Goal: Task Accomplishment & Management: Manage account settings

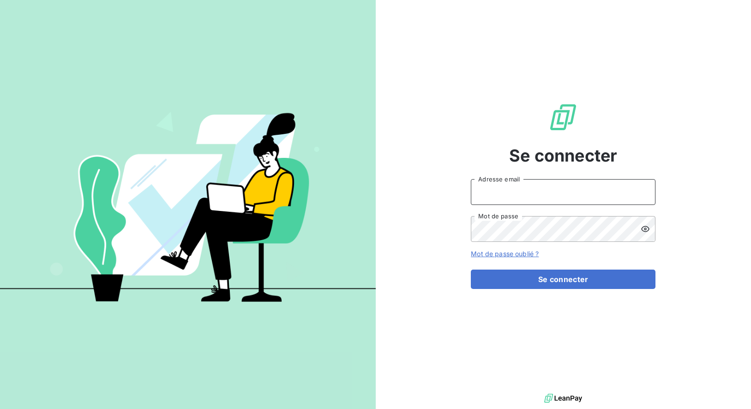
type input "[PERSON_NAME][EMAIL_ADDRESS][DOMAIN_NAME]"
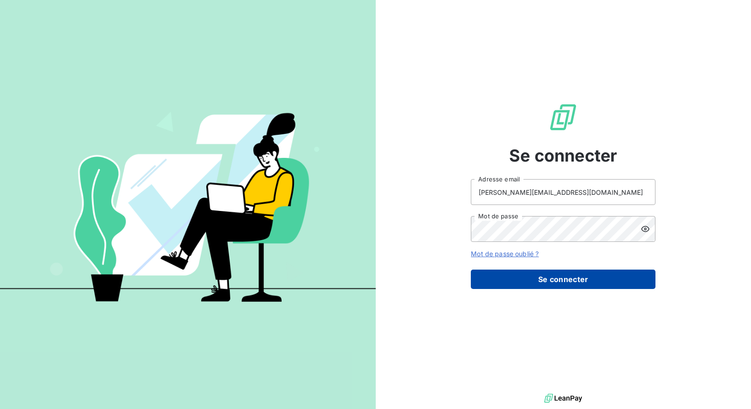
click at [541, 274] on button "Se connecter" at bounding box center [563, 279] width 185 height 19
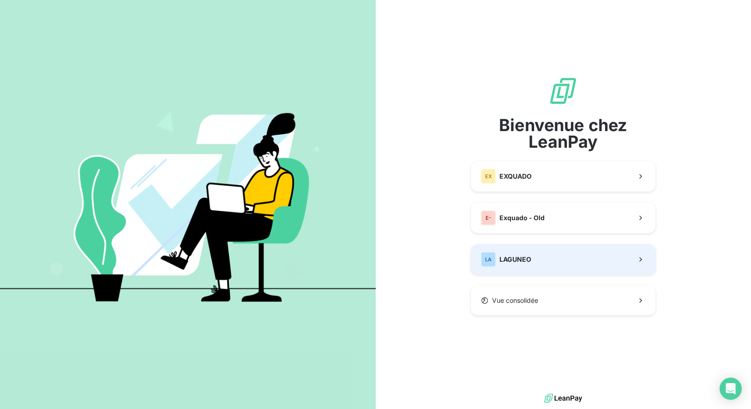
click at [532, 263] on button "LA LAGUNEO" at bounding box center [563, 259] width 185 height 30
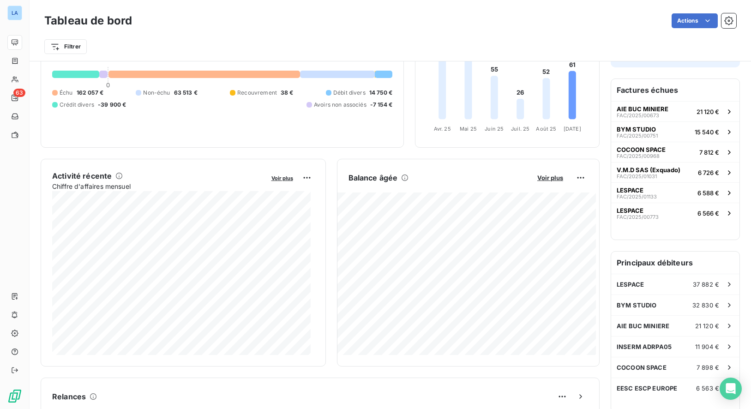
scroll to position [93, 0]
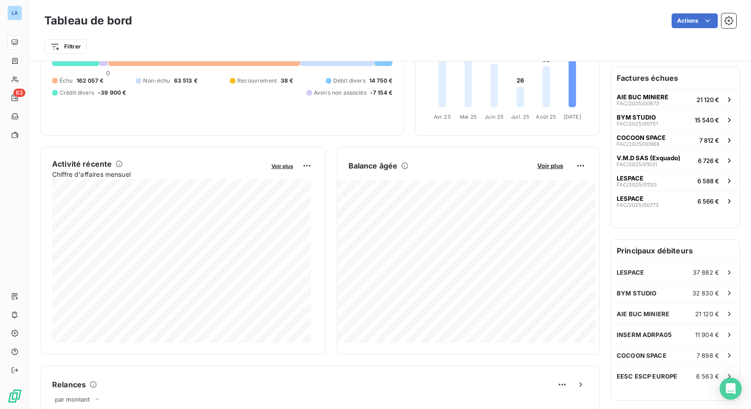
click at [103, 94] on span "-39 900 €" at bounding box center [112, 93] width 28 height 8
click at [99, 93] on span "-39 900 €" at bounding box center [112, 93] width 28 height 8
click at [85, 93] on span "Crédit divers" at bounding box center [77, 93] width 35 height 8
click at [96, 93] on div "Crédit divers -39 900 €" at bounding box center [89, 93] width 74 height 8
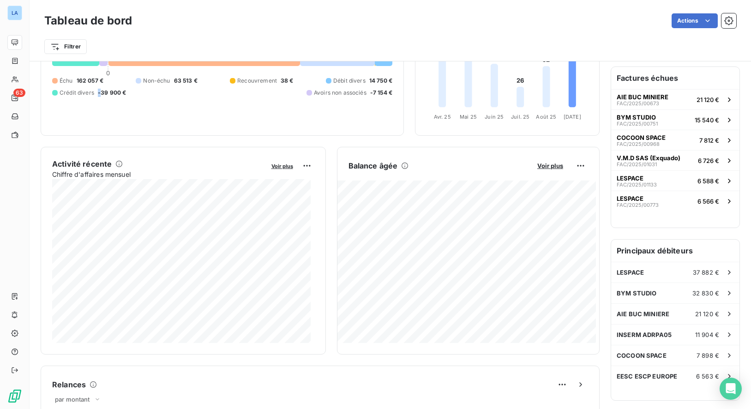
click at [96, 93] on div "Crédit divers -39 900 €" at bounding box center [89, 93] width 74 height 8
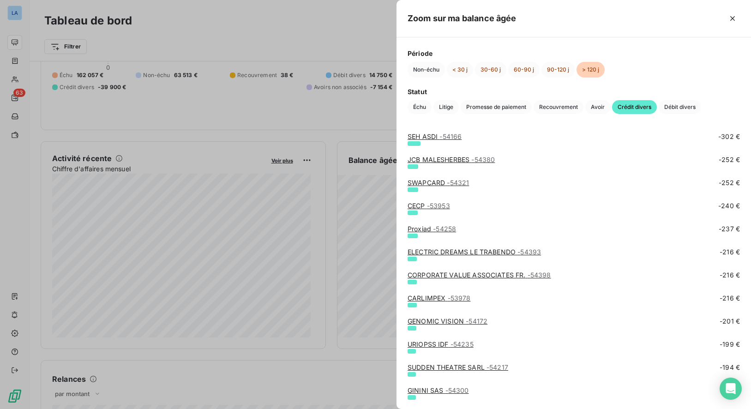
scroll to position [187, 0]
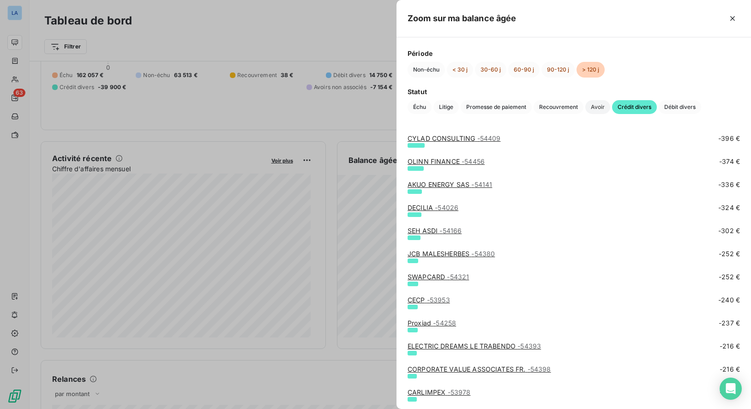
click at [604, 113] on span "Avoir" at bounding box center [597, 107] width 25 height 14
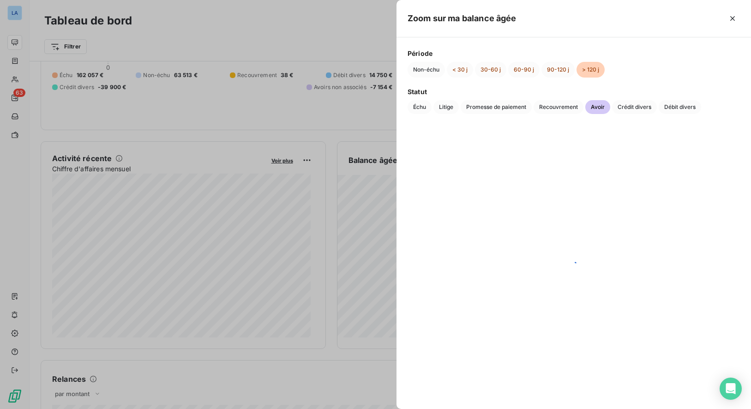
scroll to position [0, 0]
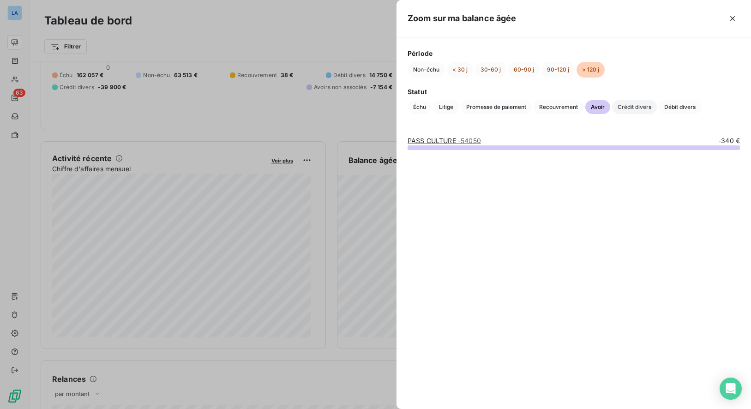
click at [634, 108] on span "Crédit divers" at bounding box center [634, 107] width 45 height 14
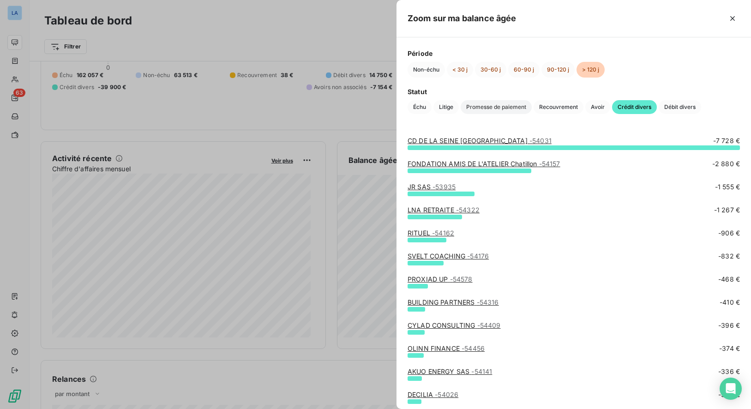
click at [495, 111] on span "Promesse de paiement" at bounding box center [496, 107] width 71 height 14
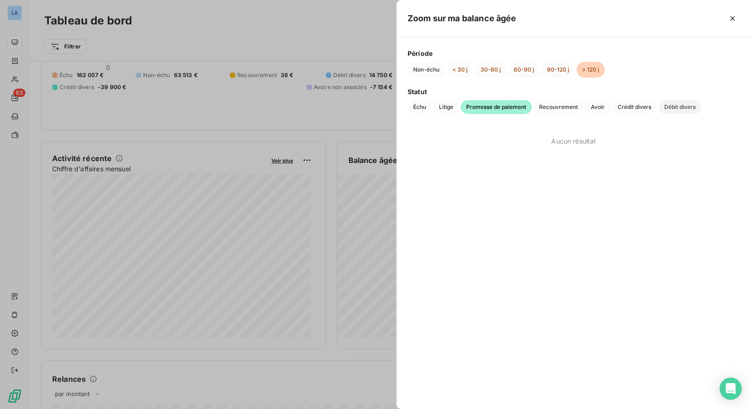
click at [687, 110] on span "Débit divers" at bounding box center [680, 107] width 42 height 14
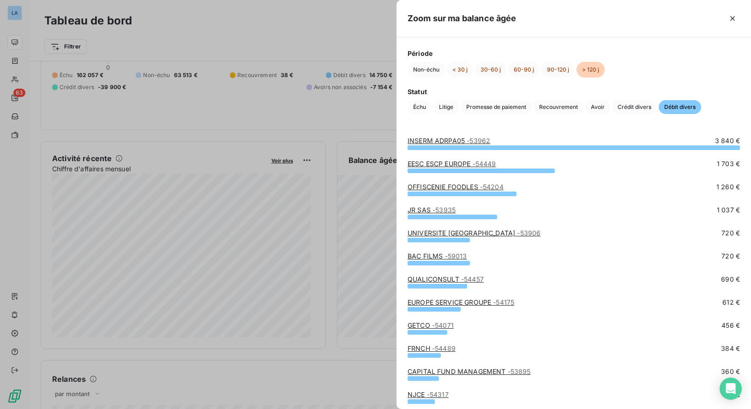
click at [259, 100] on div at bounding box center [375, 204] width 751 height 409
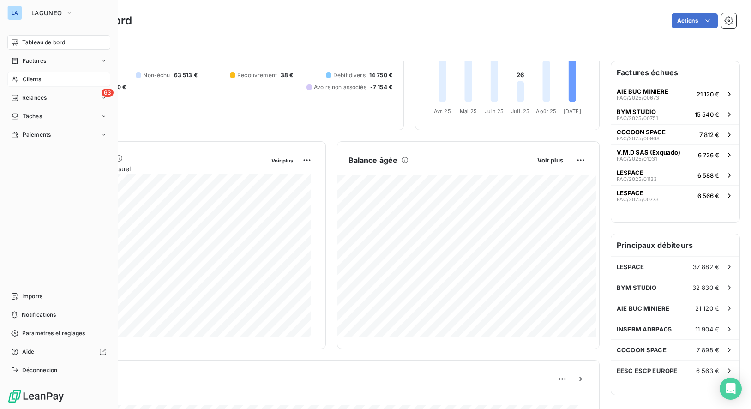
click at [40, 79] on span "Clients" at bounding box center [32, 79] width 18 height 8
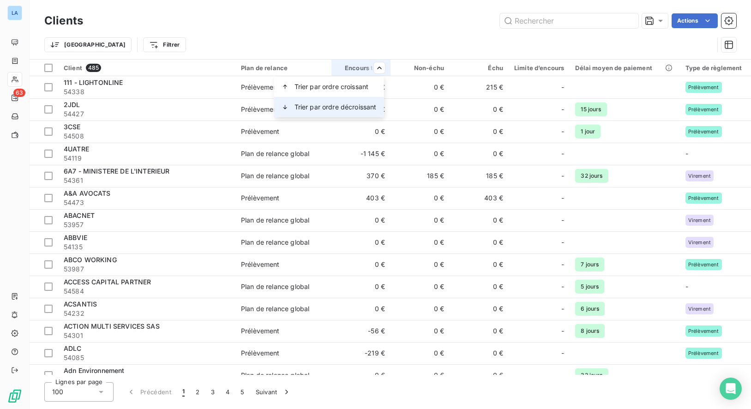
click at [356, 102] on div "Trier par ordre décroissant" at bounding box center [329, 107] width 110 height 20
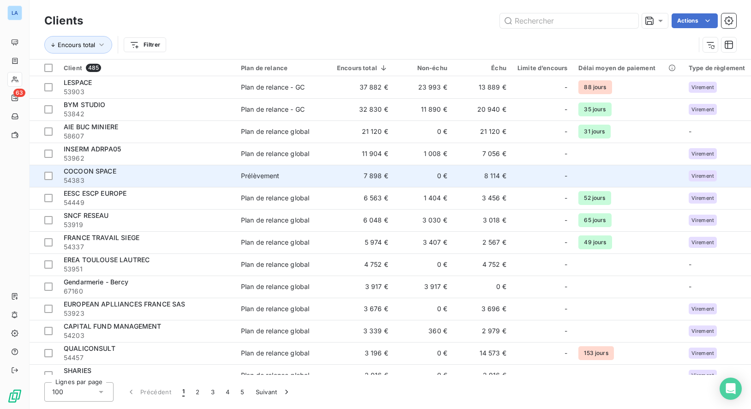
click at [207, 181] on span "54383" at bounding box center [147, 180] width 166 height 9
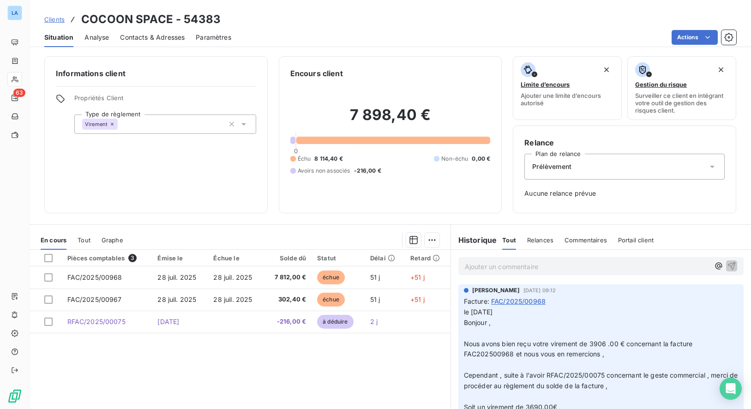
click at [609, 175] on div "Prélèvement" at bounding box center [624, 167] width 200 height 26
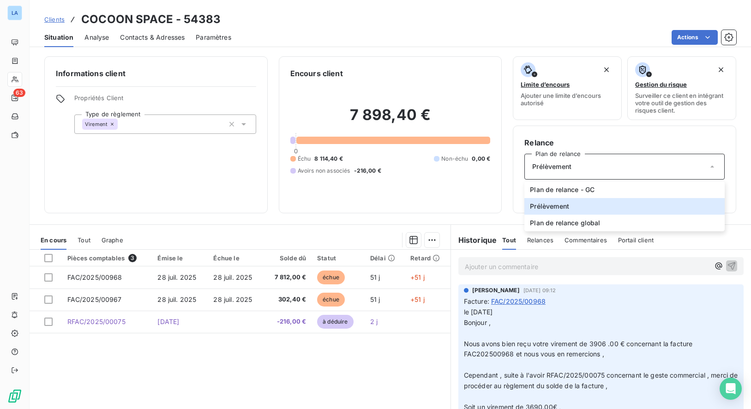
click at [482, 185] on div "7 898,40 € 0 Échu 8 114,40 € Non-échu 0,00 € Avoirs non associés -216,00 €" at bounding box center [390, 140] width 200 height 123
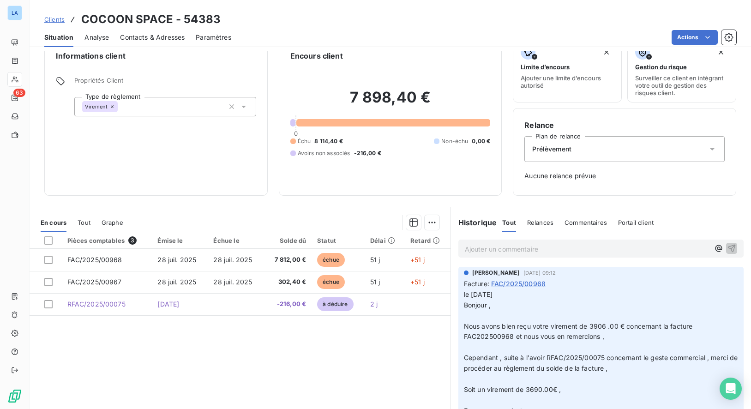
scroll to position [36, 0]
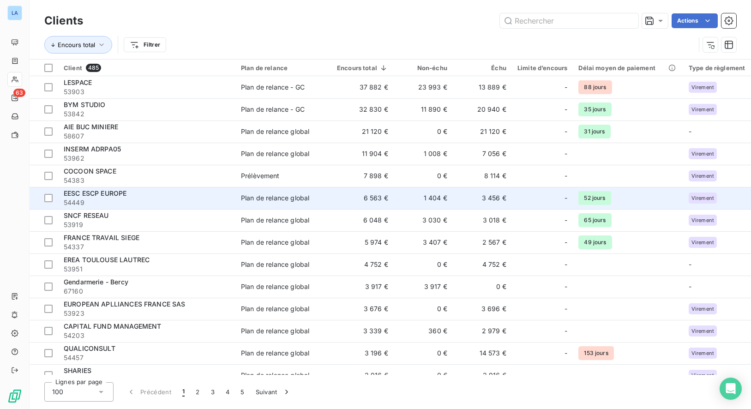
click at [156, 199] on span "54449" at bounding box center [147, 202] width 166 height 9
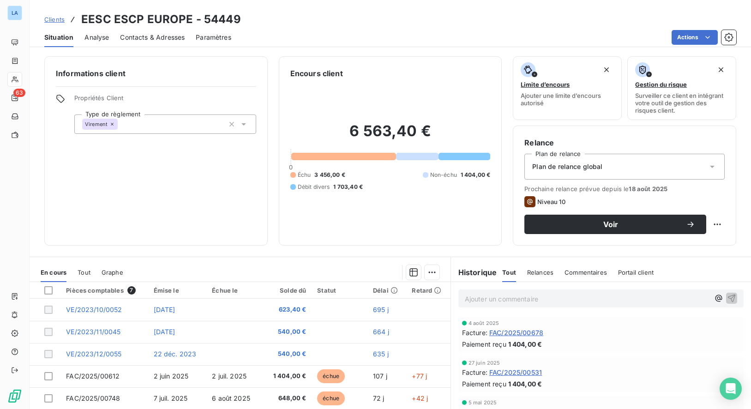
click at [108, 40] on span "Analyse" at bounding box center [96, 37] width 24 height 9
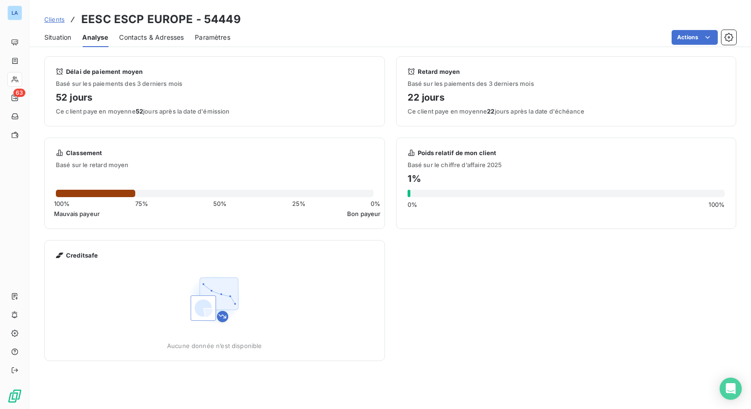
click at [144, 41] on span "Contacts & Adresses" at bounding box center [151, 37] width 65 height 9
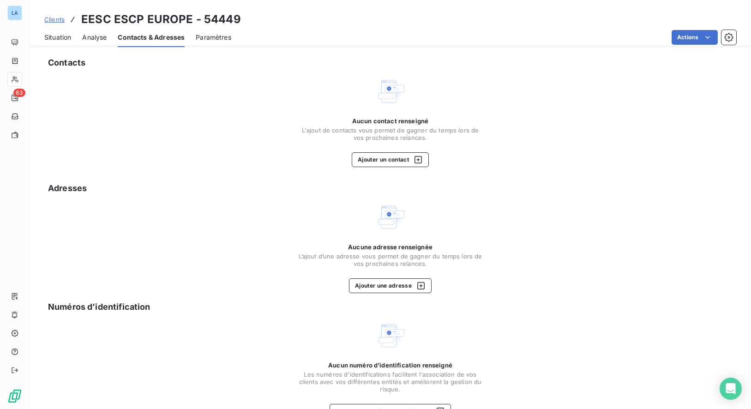
click at [104, 41] on span "Analyse" at bounding box center [94, 37] width 24 height 9
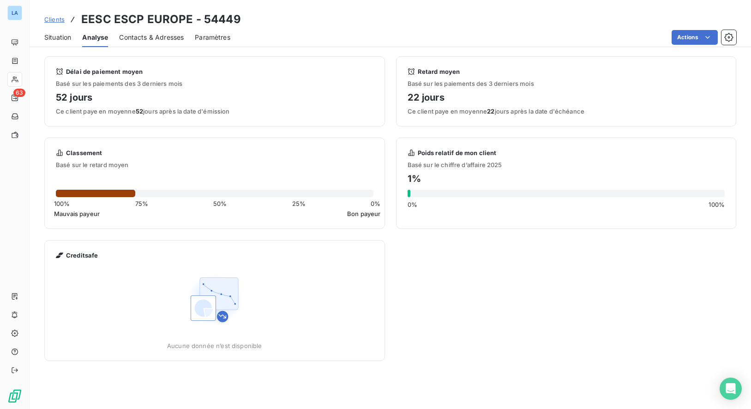
click at [61, 42] on div "Situation" at bounding box center [57, 37] width 27 height 19
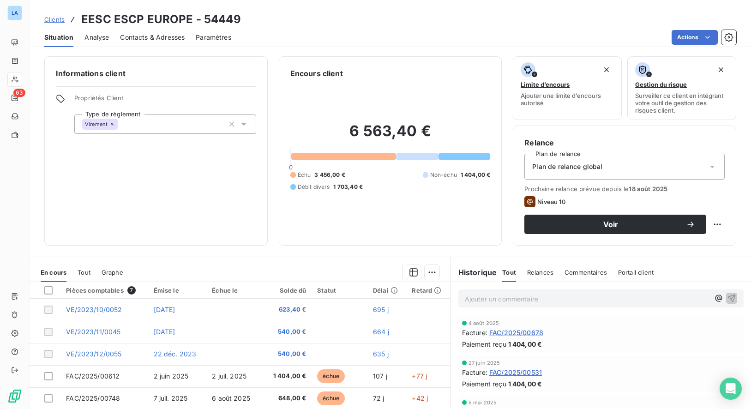
click at [101, 23] on h3 "EESC ESCP EUROPE - 54449" at bounding box center [161, 19] width 160 height 17
click at [138, 39] on span "Contacts & Adresses" at bounding box center [152, 37] width 65 height 9
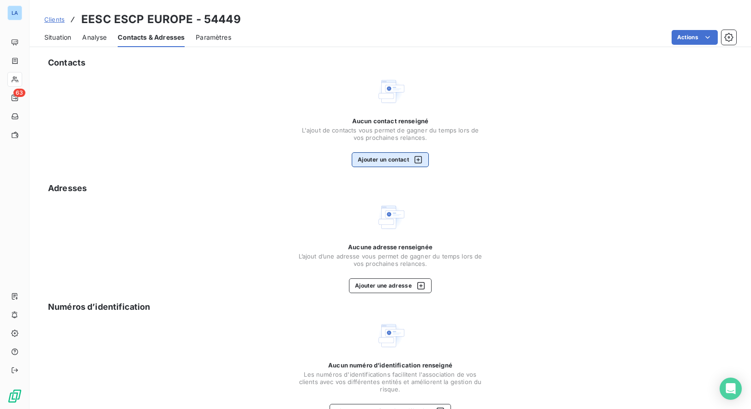
click at [386, 157] on button "Ajouter un contact" at bounding box center [390, 159] width 77 height 15
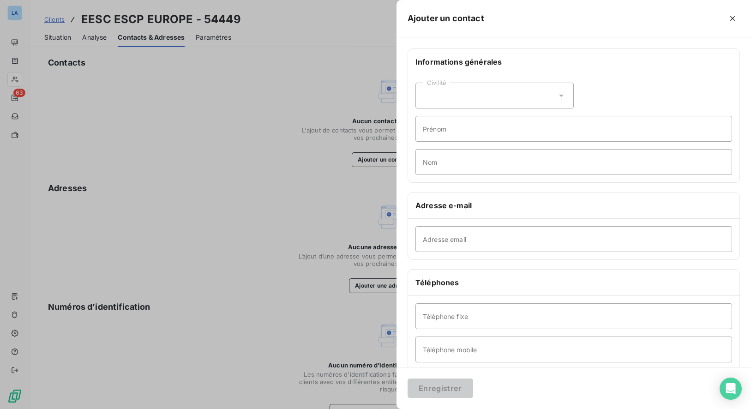
click at [445, 97] on div "Civilité" at bounding box center [494, 96] width 158 height 26
click at [459, 135] on span "Monsieur" at bounding box center [448, 135] width 28 height 9
paste input "[EMAIL_ADDRESS][DOMAIN_NAME]"
type input "[EMAIL_ADDRESS][DOMAIN_NAME]"
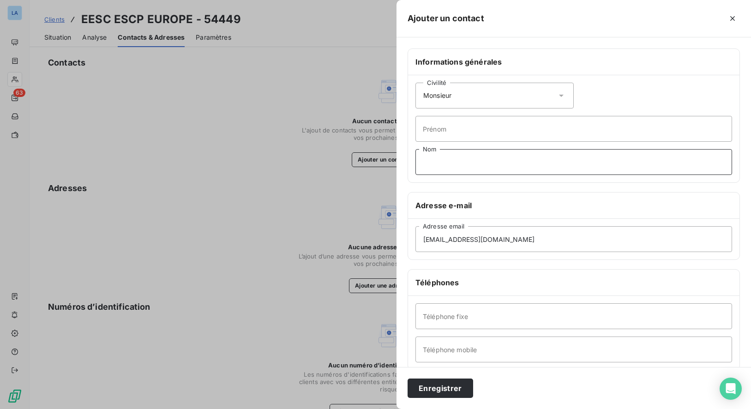
click at [456, 152] on input "Nom" at bounding box center [573, 162] width 317 height 26
click at [466, 97] on div "Civilité Monsieur" at bounding box center [494, 96] width 158 height 26
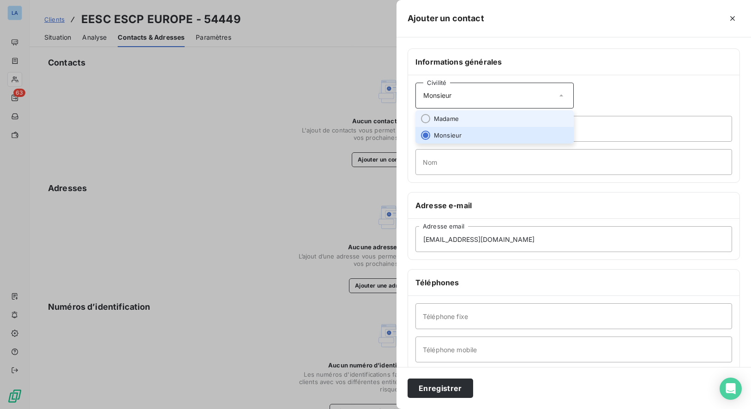
click at [464, 122] on li "Madame" at bounding box center [494, 118] width 158 height 17
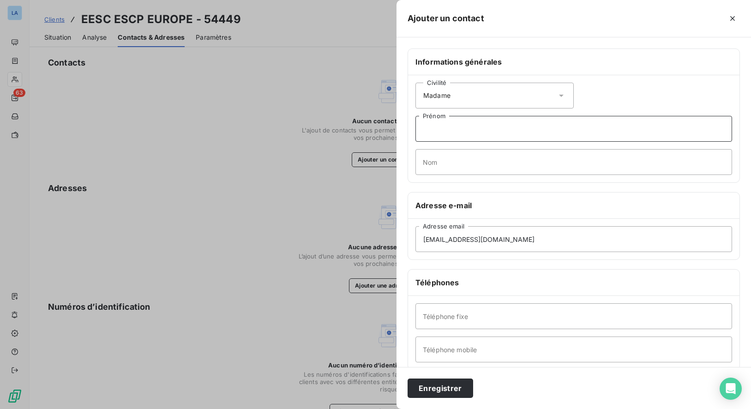
click at [466, 125] on input "Prénom" at bounding box center [573, 129] width 317 height 26
type input "[PERSON_NAME]"
type input "Fournier"
click at [445, 394] on button "Enregistrer" at bounding box center [441, 388] width 66 height 19
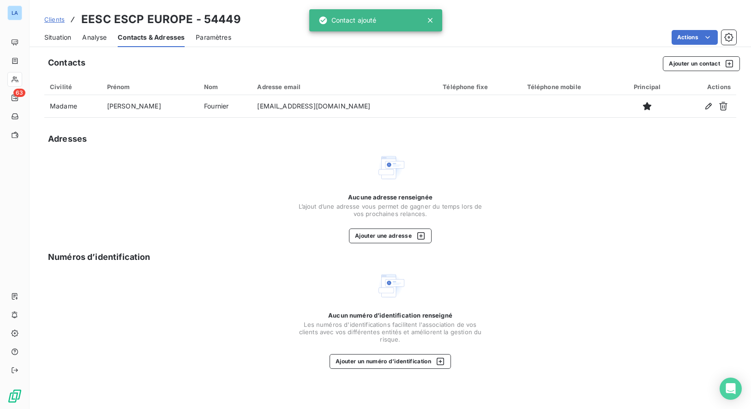
click at [69, 41] on span "Situation" at bounding box center [57, 37] width 27 height 9
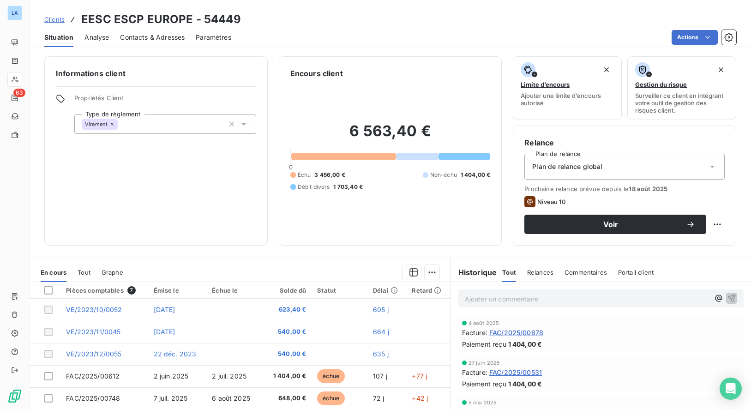
click at [614, 191] on span "Prochaine relance prévue depuis le [DATE]" at bounding box center [624, 188] width 200 height 7
click at [652, 188] on span "18 août 2025" at bounding box center [648, 188] width 39 height 7
click at [714, 225] on html "LA 63 Clients EESC ESCP EUROPE - 54449 Situation Analyse Contacts & Adresses Pa…" at bounding box center [375, 204] width 751 height 409
click at [698, 241] on div "Replanifier cette action" at bounding box center [672, 244] width 83 height 15
select select "8"
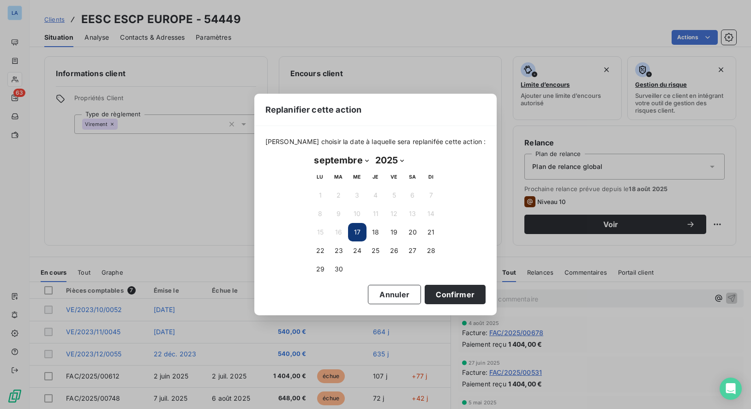
click at [355, 235] on button "17" at bounding box center [357, 232] width 18 height 18
click at [359, 235] on button "17" at bounding box center [357, 232] width 18 height 18
click at [436, 292] on button "Confirmer" at bounding box center [455, 294] width 61 height 19
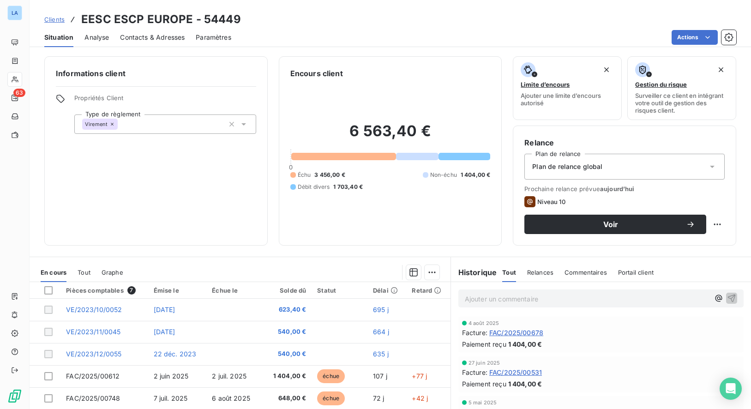
click at [147, 41] on span "Contacts & Adresses" at bounding box center [152, 37] width 65 height 9
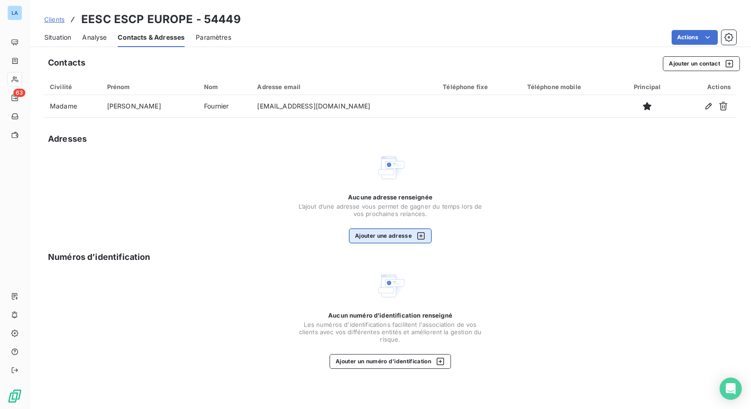
click at [390, 240] on button "Ajouter une adresse" at bounding box center [390, 236] width 83 height 15
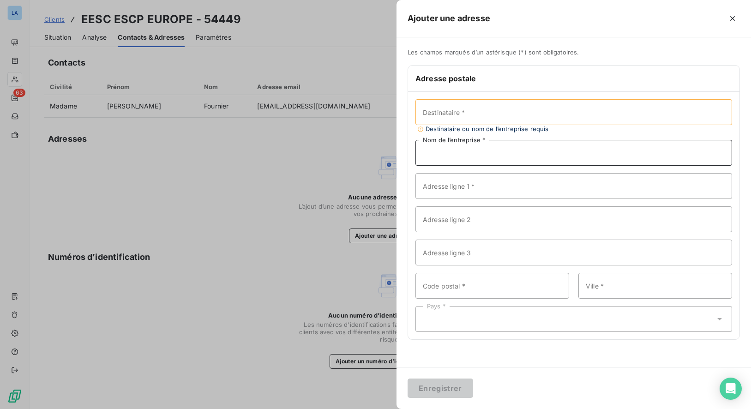
paste input "[STREET_ADDRESS]"
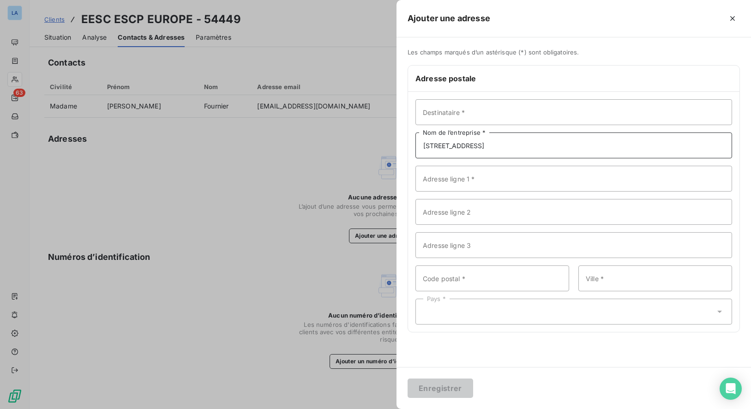
type input "[STREET_ADDRESS]"
click at [473, 113] on input "Destinataire *" at bounding box center [573, 112] width 317 height 26
paste input "EESC ESCP EUROPE"
type input "EESC ESCP EUROPE"
type input "75017"
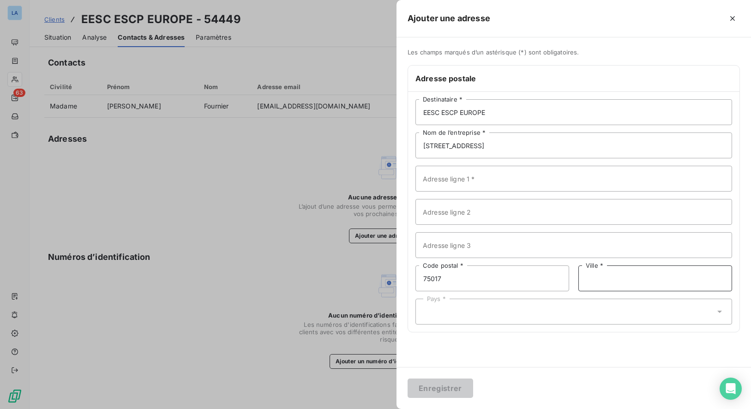
click at [602, 277] on input "Ville *" at bounding box center [655, 278] width 154 height 26
paste input "[GEOGRAPHIC_DATA]"
drag, startPoint x: 601, startPoint y: 277, endPoint x: 593, endPoint y: 313, distance: 37.4
click at [590, 315] on div "EESC ESCP EUROPE Destinataire * [STREET_ADDRESS] Nom de l’entreprise * Adresse …" at bounding box center [573, 212] width 331 height 240
type input "[GEOGRAPHIC_DATA]"
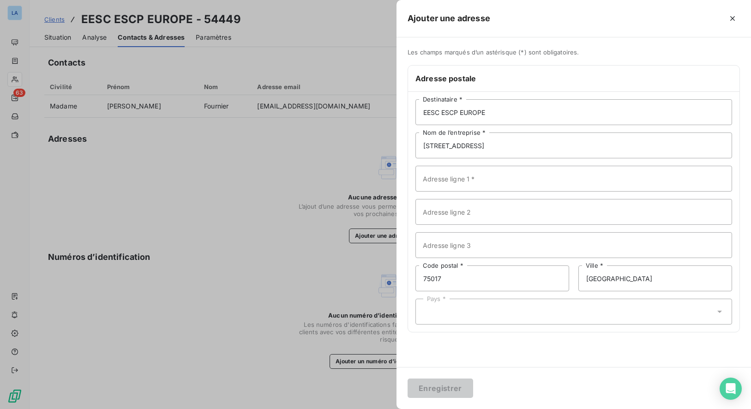
click at [581, 313] on div "Pays *" at bounding box center [573, 312] width 317 height 26
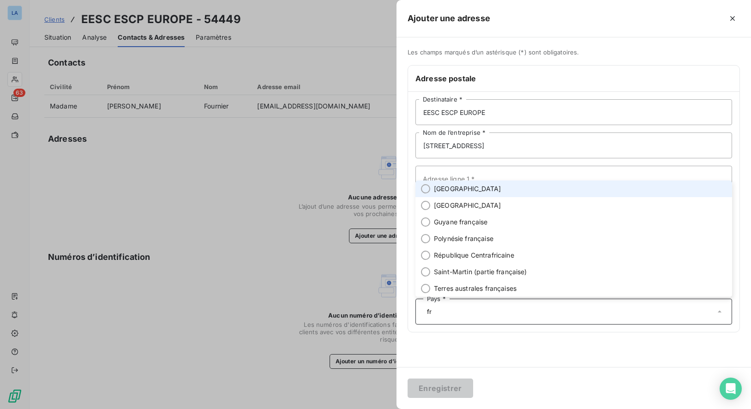
click at [470, 184] on li "[GEOGRAPHIC_DATA]" at bounding box center [573, 189] width 317 height 17
type input "fr"
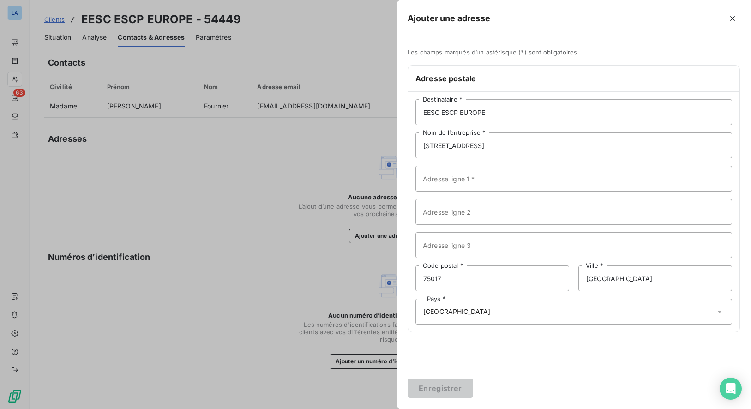
click at [543, 377] on div "Enregistrer" at bounding box center [574, 388] width 355 height 42
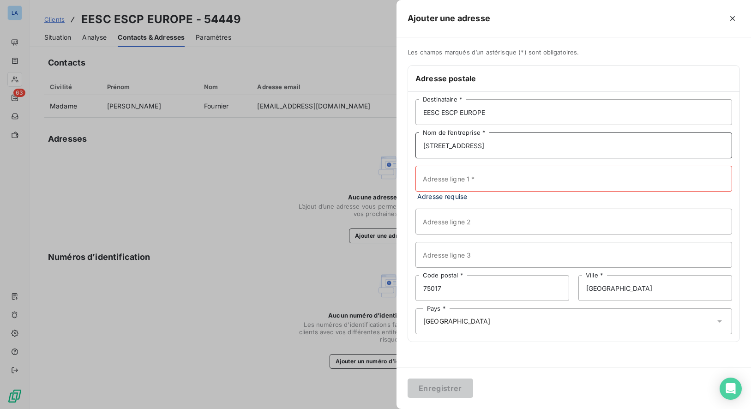
click at [493, 149] on input "[STREET_ADDRESS]" at bounding box center [573, 145] width 317 height 26
click at [465, 177] on input "Adresse ligne 1 *" at bounding box center [573, 179] width 317 height 26
paste input "[STREET_ADDRESS]"
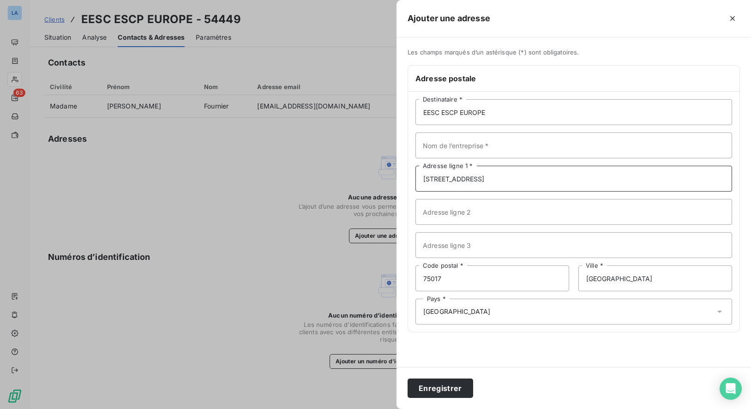
type input "[STREET_ADDRESS]"
click at [461, 120] on input "EESC ESCP EUROPE" at bounding box center [573, 112] width 317 height 26
click at [463, 118] on input "EESC ESCP EUROPE" at bounding box center [573, 112] width 317 height 26
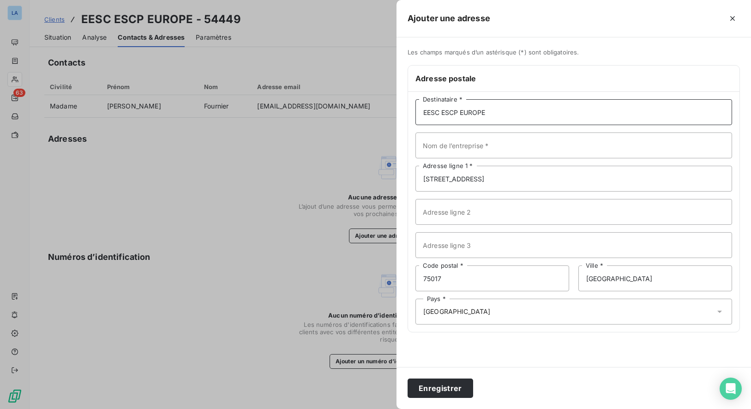
click at [463, 118] on input "EESC ESCP EUROPE" at bounding box center [573, 112] width 317 height 26
click at [475, 145] on input "Nom de l’entreprise *" at bounding box center [573, 145] width 317 height 26
paste input "EESC ESCP EUROPE"
type input "EESC ESCP EUROPE"
click at [429, 383] on button "Enregistrer" at bounding box center [441, 388] width 66 height 19
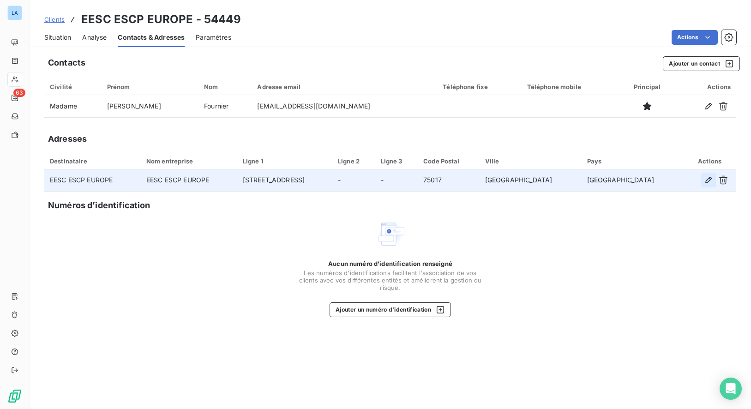
click at [706, 178] on icon "button" at bounding box center [708, 179] width 9 height 9
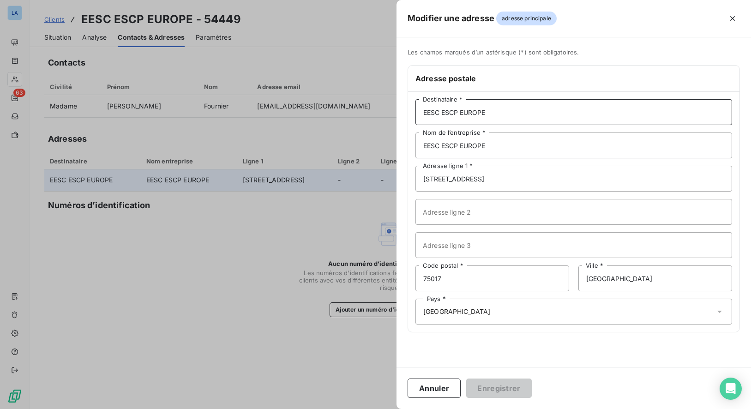
click at [460, 120] on input "EESC ESCP EUROPE" at bounding box center [573, 112] width 317 height 26
type input "Comptabilité"
click at [502, 391] on button "Enregistrer" at bounding box center [499, 388] width 66 height 19
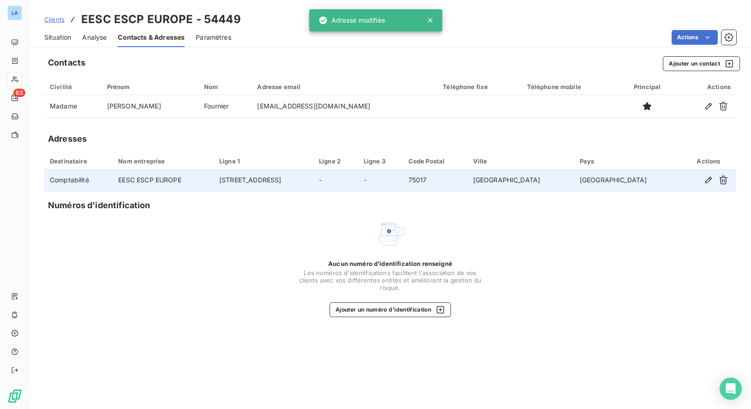
click at [59, 38] on span "Situation" at bounding box center [57, 37] width 27 height 9
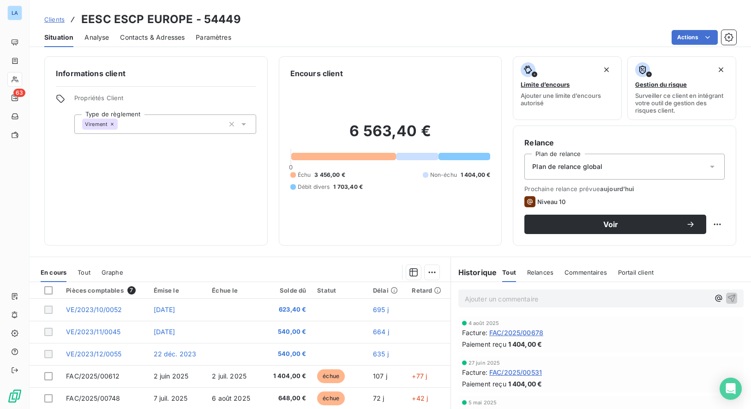
click at [55, 22] on span "Clients" at bounding box center [54, 19] width 20 height 7
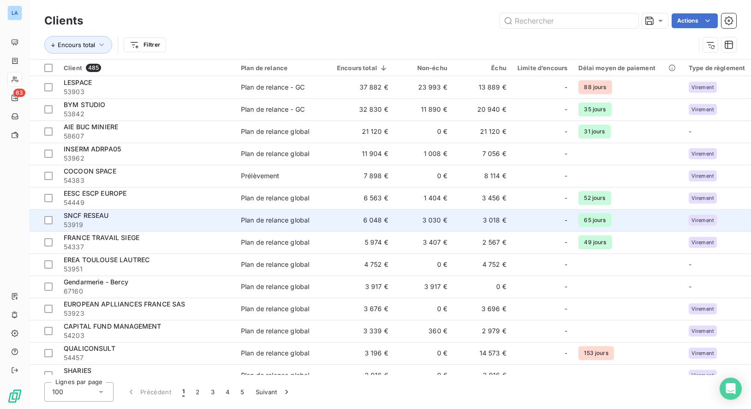
click at [174, 216] on div "SNCF RESEAU" at bounding box center [147, 215] width 166 height 9
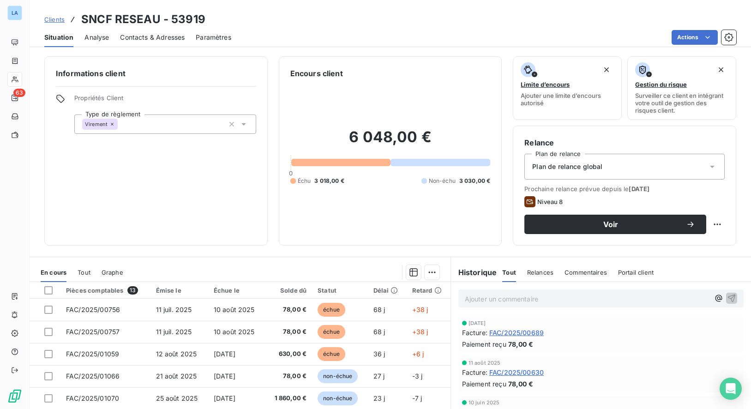
click at [96, 37] on span "Analyse" at bounding box center [96, 37] width 24 height 9
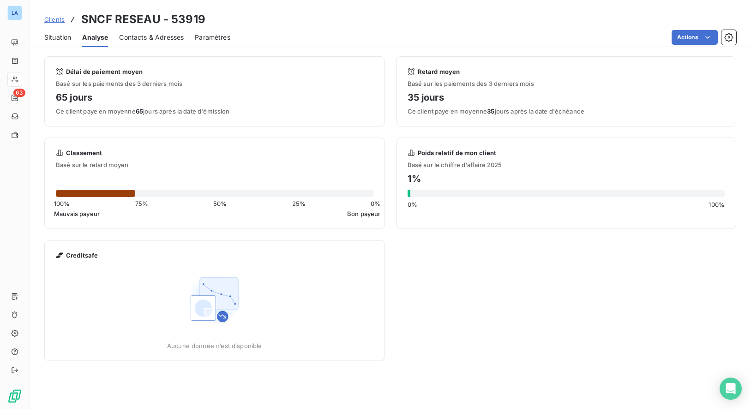
click at [139, 38] on span "Contacts & Adresses" at bounding box center [151, 37] width 65 height 9
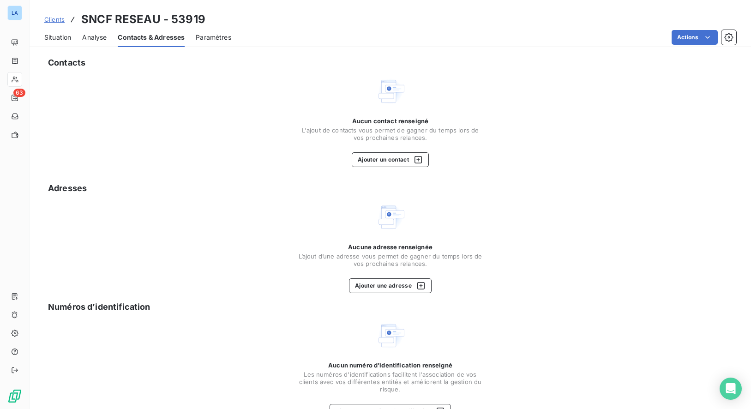
click at [63, 34] on span "Situation" at bounding box center [57, 37] width 27 height 9
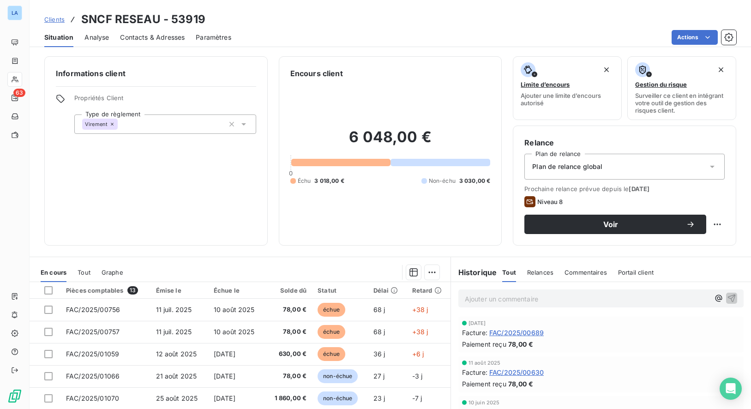
click at [146, 38] on span "Contacts & Adresses" at bounding box center [152, 37] width 65 height 9
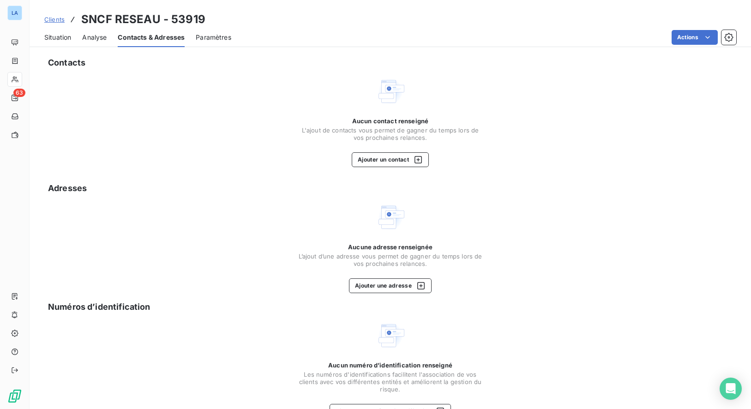
click at [100, 39] on span "Analyse" at bounding box center [94, 37] width 24 height 9
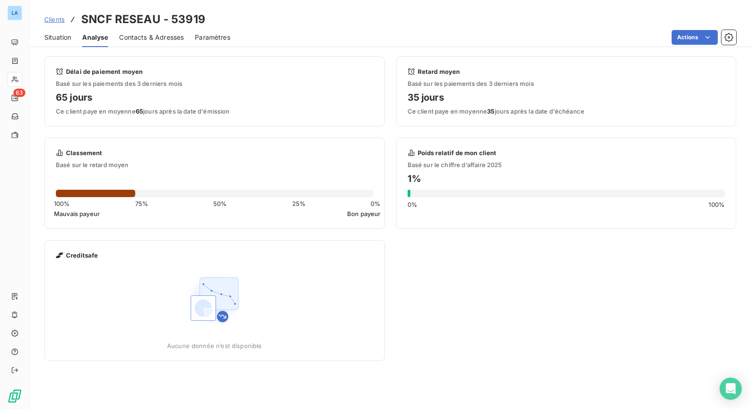
click at [63, 40] on span "Situation" at bounding box center [57, 37] width 27 height 9
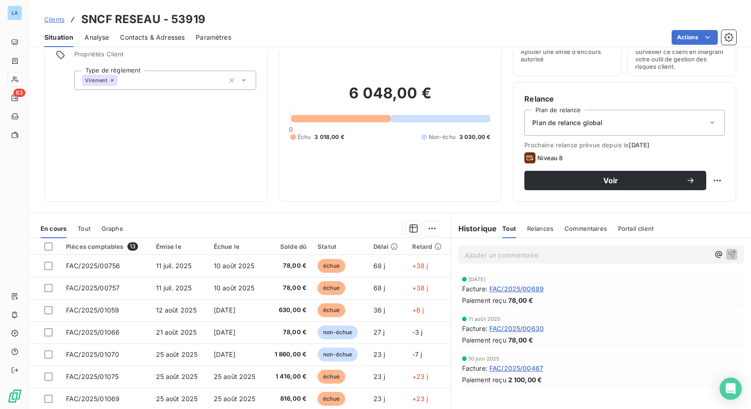
scroll to position [54, 0]
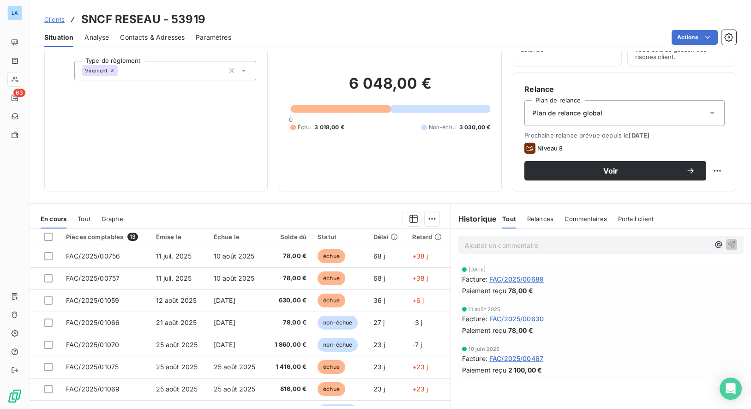
click at [628, 126] on div "Relance Plan de relance Plan de relance global Prochaine relance prévue depuis …" at bounding box center [624, 132] width 200 height 97
click at [626, 118] on div "Plan de relance global" at bounding box center [624, 113] width 200 height 26
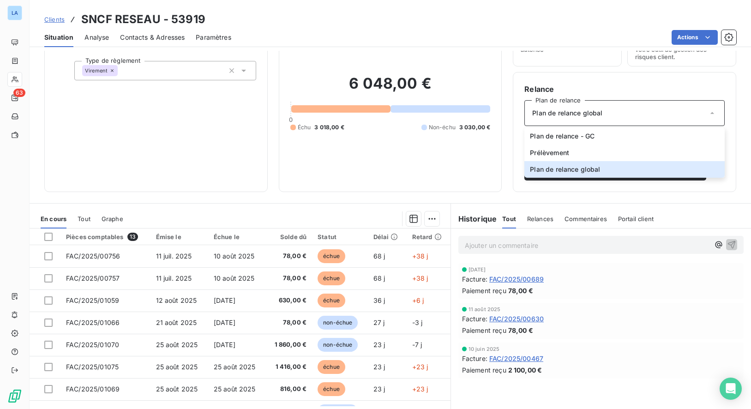
click at [452, 138] on div "6 048,00 € 0 Échu 3 018,00 € Non-échu 3 030,00 €" at bounding box center [390, 102] width 200 height 155
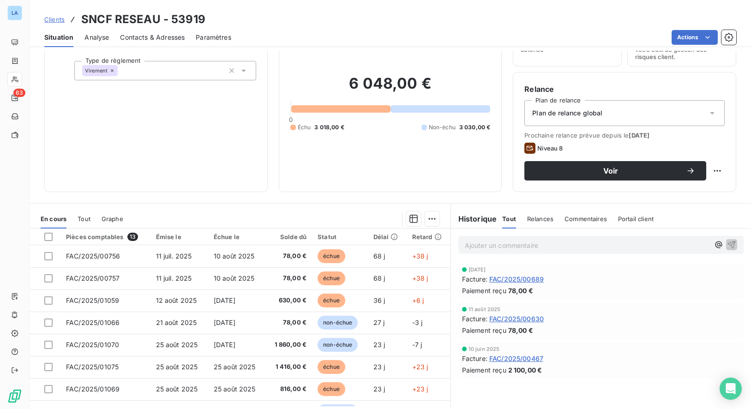
scroll to position [36, 0]
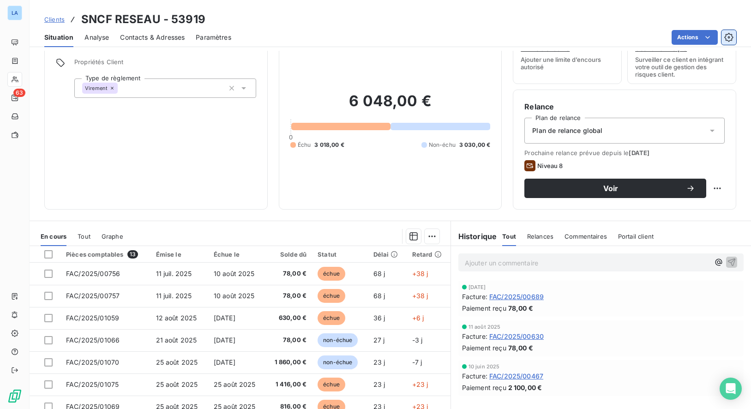
click at [732, 42] on button "button" at bounding box center [729, 37] width 15 height 15
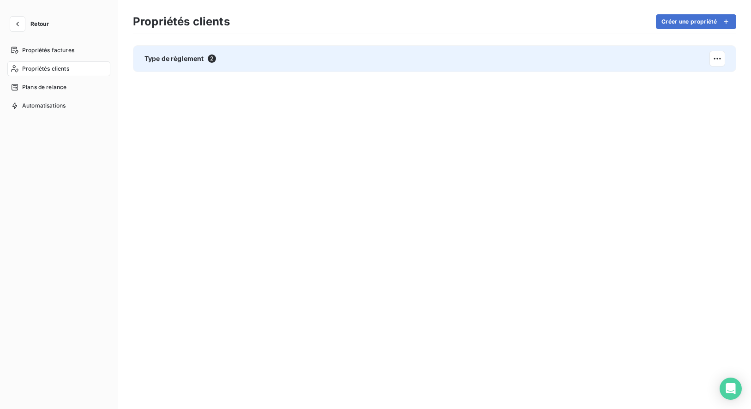
click at [186, 59] on span "Type de règlement" at bounding box center [174, 58] width 60 height 9
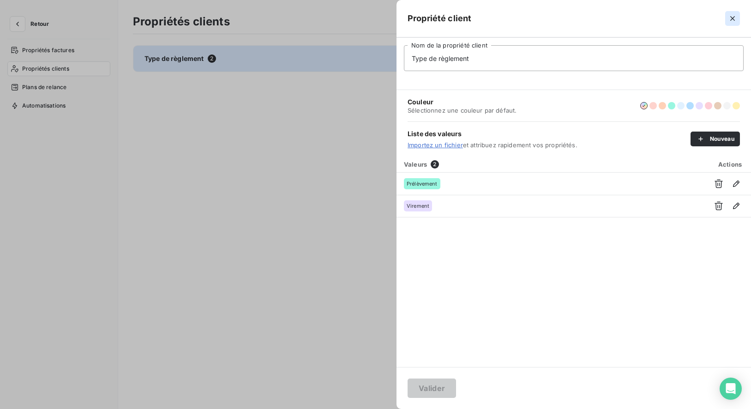
click at [728, 17] on icon "button" at bounding box center [732, 18] width 9 height 9
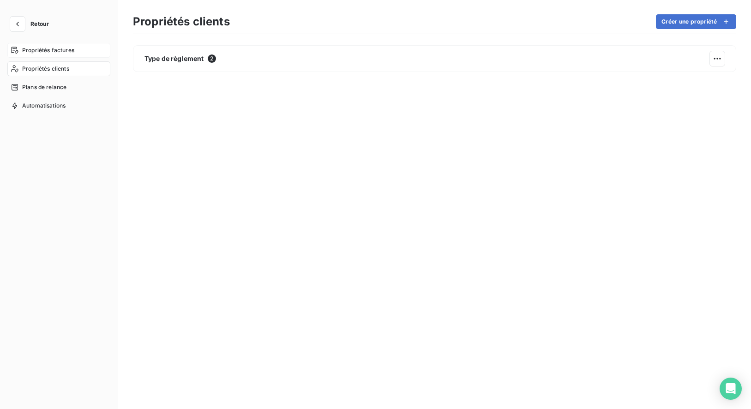
click at [39, 49] on span "Propriétés factures" at bounding box center [48, 50] width 52 height 8
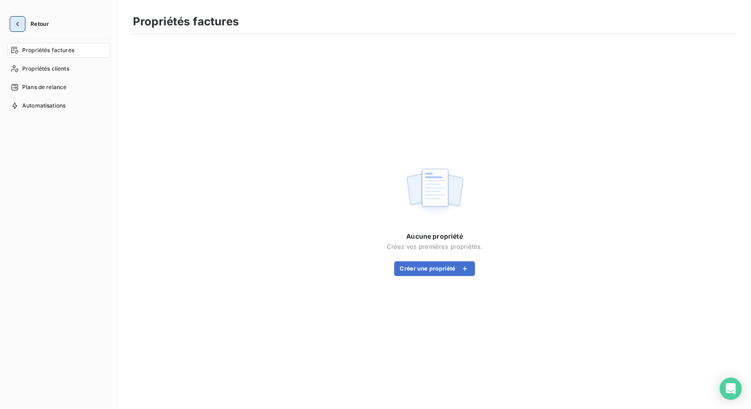
click at [18, 26] on icon "button" at bounding box center [17, 23] width 9 height 9
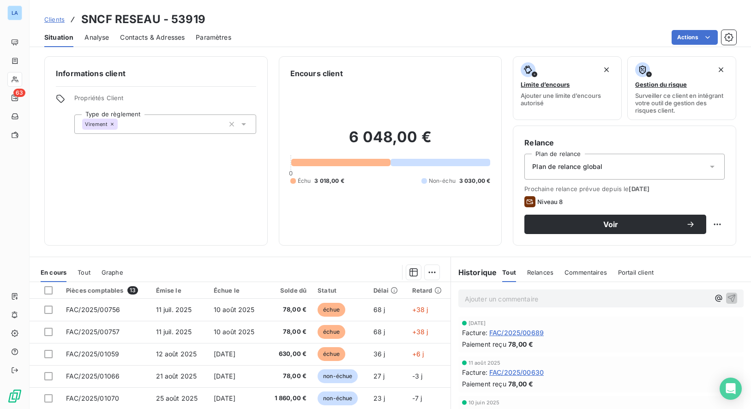
click at [156, 75] on h6 "Informations client" at bounding box center [156, 73] width 200 height 11
click at [148, 75] on h6 "Informations client" at bounding box center [156, 73] width 200 height 11
click at [111, 271] on span "Graphe" at bounding box center [113, 272] width 22 height 7
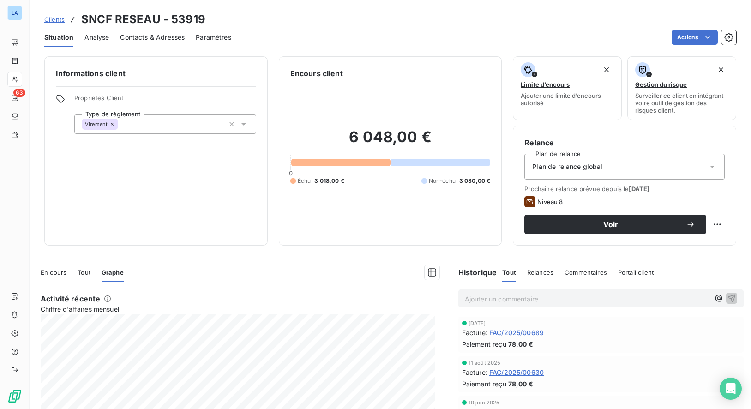
scroll to position [13, 0]
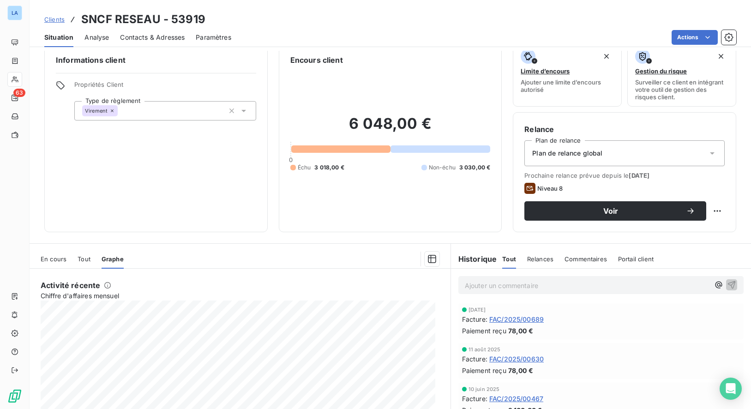
click at [55, 259] on span "En cours" at bounding box center [54, 258] width 26 height 7
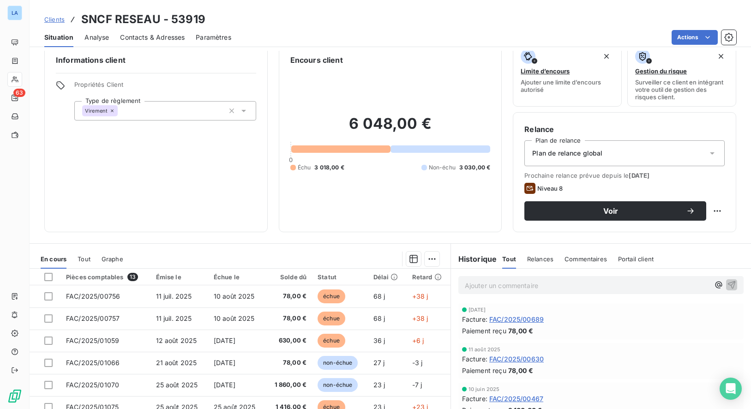
click at [57, 19] on span "Clients" at bounding box center [54, 19] width 20 height 7
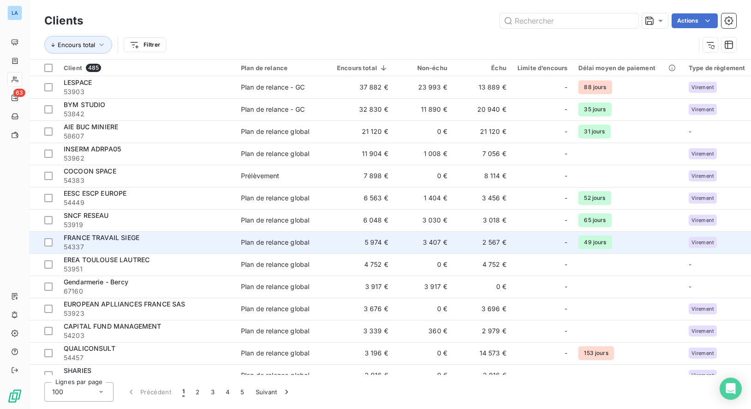
click at [168, 241] on div "FRANCE TRAVAIL SIEGE" at bounding box center [147, 237] width 166 height 9
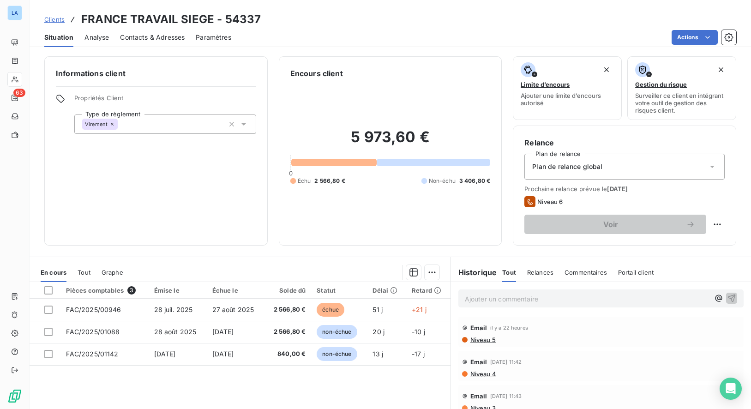
click at [170, 34] on span "Contacts & Adresses" at bounding box center [152, 37] width 65 height 9
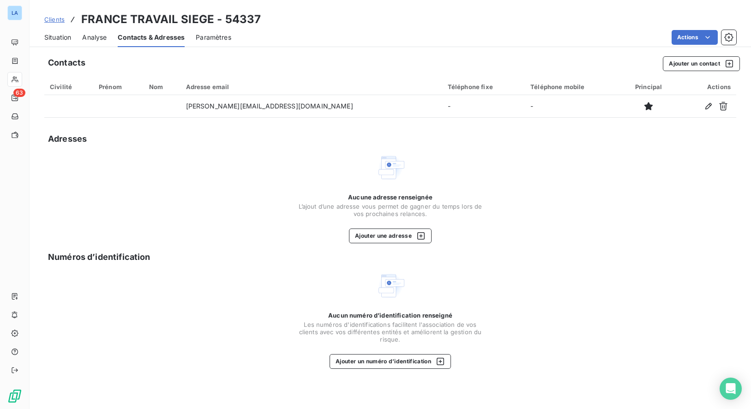
click at [71, 39] on span "Situation" at bounding box center [57, 37] width 27 height 9
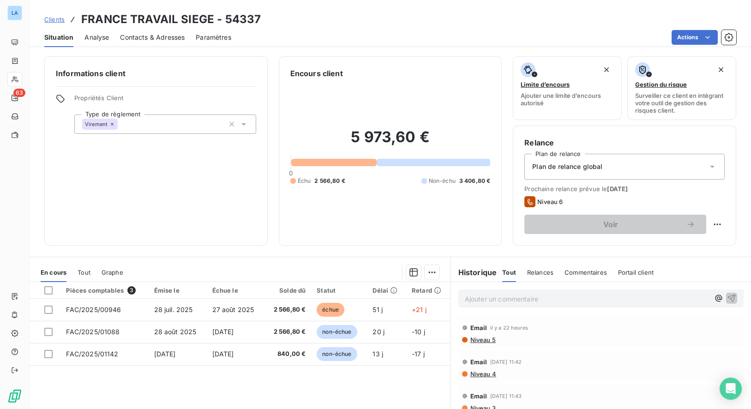
scroll to position [78, 0]
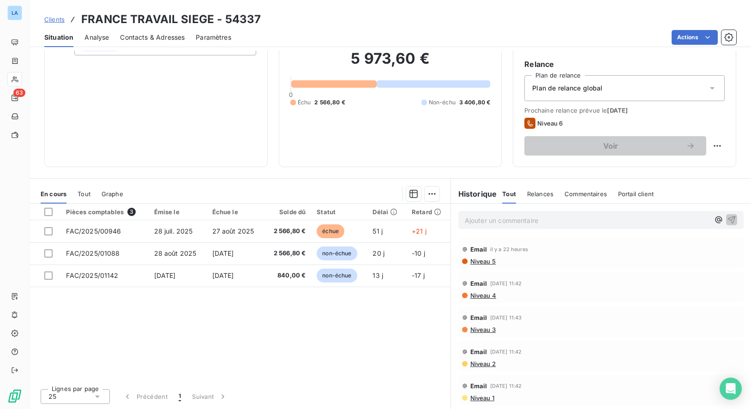
click at [518, 192] on div "Tout Relances Commentaires Portail client" at bounding box center [577, 193] width 151 height 19
click at [540, 194] on span "Relances" at bounding box center [540, 193] width 26 height 7
click at [502, 194] on span "Tout" at bounding box center [508, 193] width 13 height 7
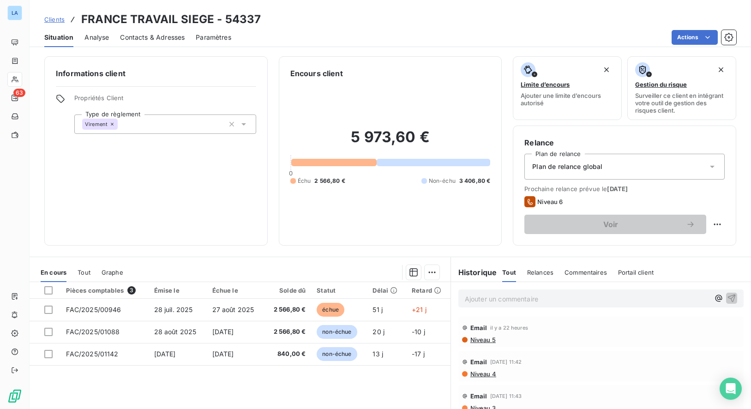
click at [95, 36] on span "Analyse" at bounding box center [96, 37] width 24 height 9
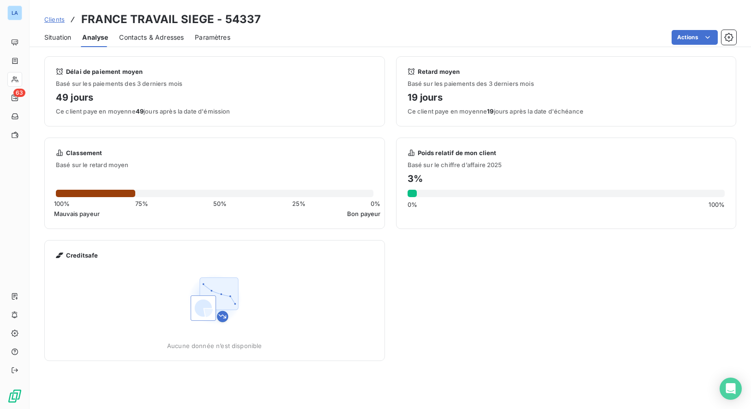
click at [146, 39] on span "Contacts & Adresses" at bounding box center [151, 37] width 65 height 9
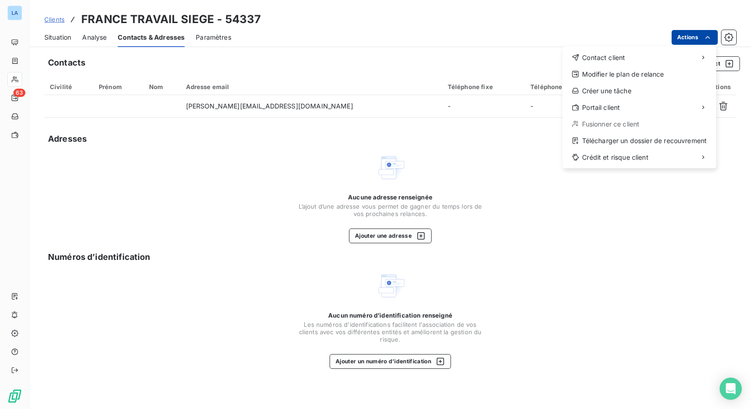
click at [694, 38] on html "LA 63 Clients FRANCE TRAVAIL SIEGE - 54337 Situation Analyse Contacts & Adresse…" at bounding box center [375, 204] width 751 height 409
click at [633, 31] on html "LA 63 Clients FRANCE TRAVAIL SIEGE - 54337 Situation Analyse Contacts & Adresse…" at bounding box center [375, 204] width 751 height 409
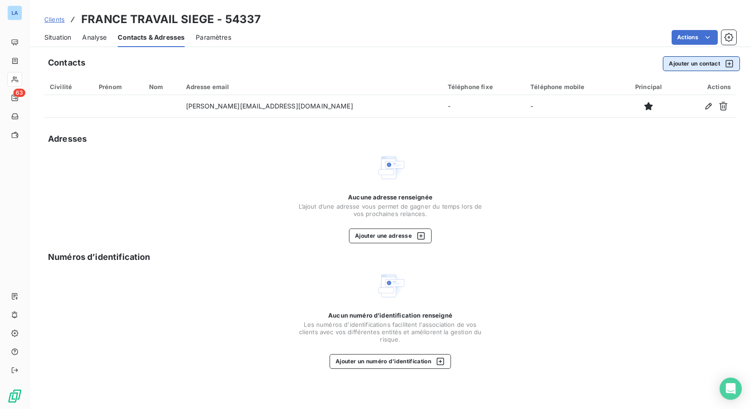
click at [696, 63] on button "Ajouter un contact" at bounding box center [701, 63] width 77 height 15
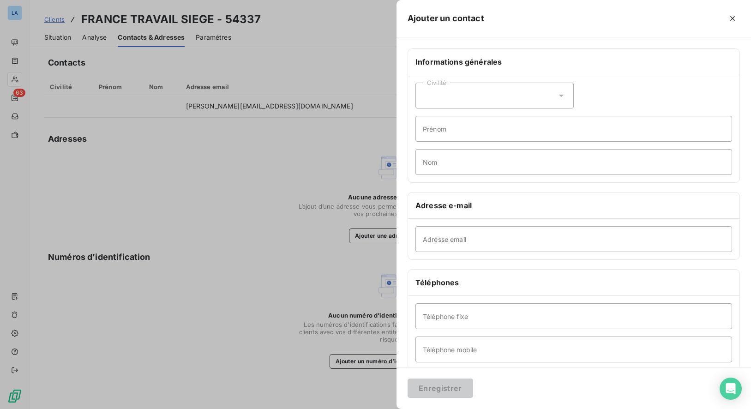
click at [490, 97] on div "Civilité" at bounding box center [494, 96] width 158 height 26
click at [489, 130] on li "Monsieur" at bounding box center [494, 135] width 158 height 17
type input "[PERSON_NAME]"
type input "Preux"
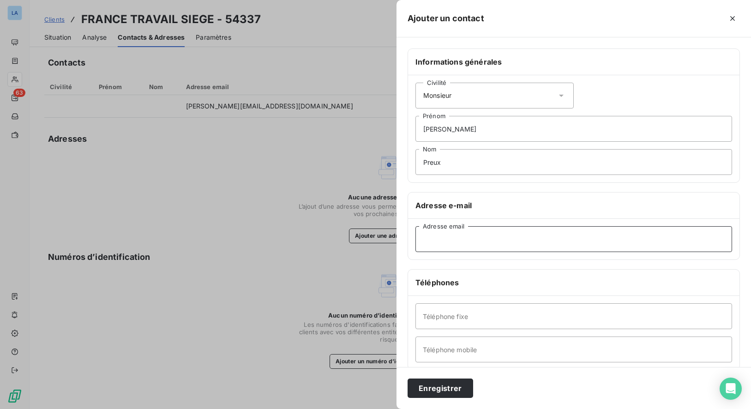
click at [512, 244] on input "Adresse email" at bounding box center [573, 239] width 317 height 26
paste input "[PERSON_NAME][EMAIL_ADDRESS][DOMAIN_NAME]"
type input "[PERSON_NAME][EMAIL_ADDRESS][DOMAIN_NAME]"
click at [451, 392] on button "Enregistrer" at bounding box center [441, 388] width 66 height 19
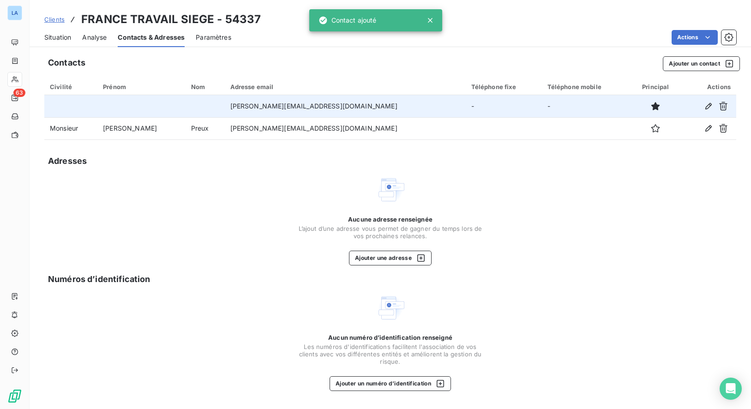
click at [156, 102] on td at bounding box center [141, 106] width 88 height 22
click at [707, 107] on icon "button" at bounding box center [708, 106] width 6 height 6
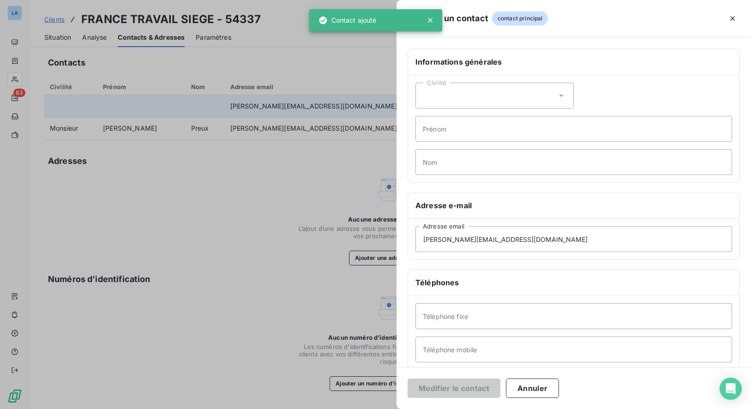
drag, startPoint x: 475, startPoint y: 96, endPoint x: 473, endPoint y: 103, distance: 7.5
click at [475, 96] on div "Civilité" at bounding box center [494, 96] width 158 height 26
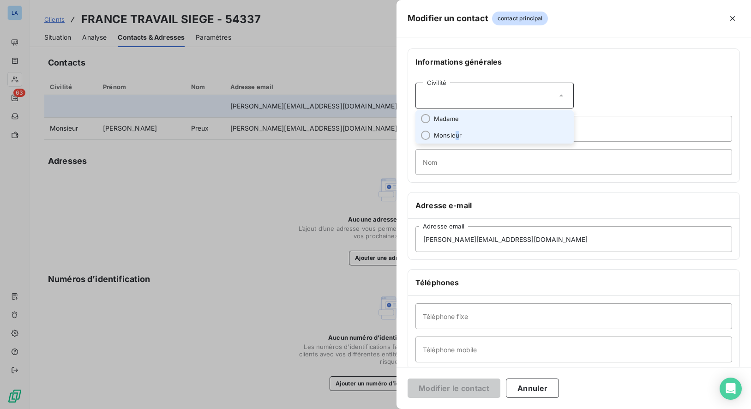
drag, startPoint x: 459, startPoint y: 132, endPoint x: 455, endPoint y: 135, distance: 5.3
click at [455, 135] on span "Monsieur" at bounding box center [448, 135] width 28 height 9
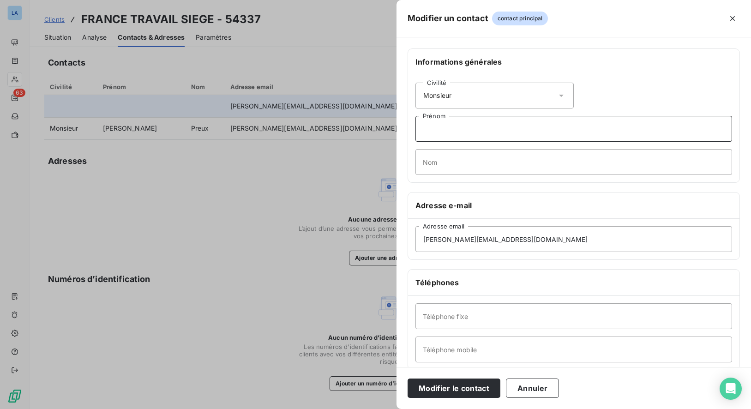
click at [462, 132] on input "Prénom" at bounding box center [573, 129] width 317 height 26
type input "[PERSON_NAME]"
click at [486, 390] on button "Modifier le contact" at bounding box center [454, 388] width 93 height 19
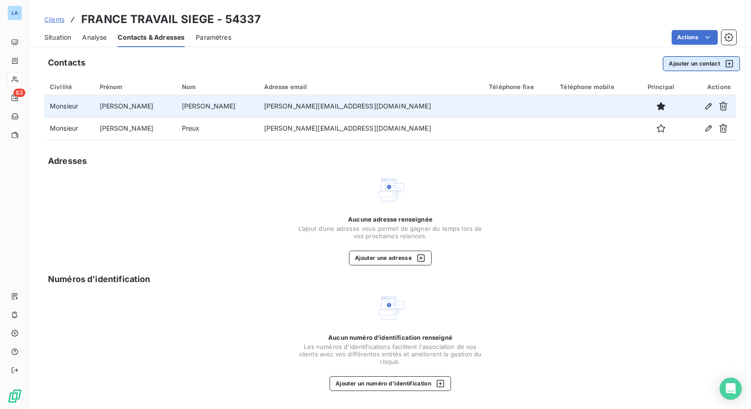
click at [685, 63] on button "Ajouter un contact" at bounding box center [701, 63] width 77 height 15
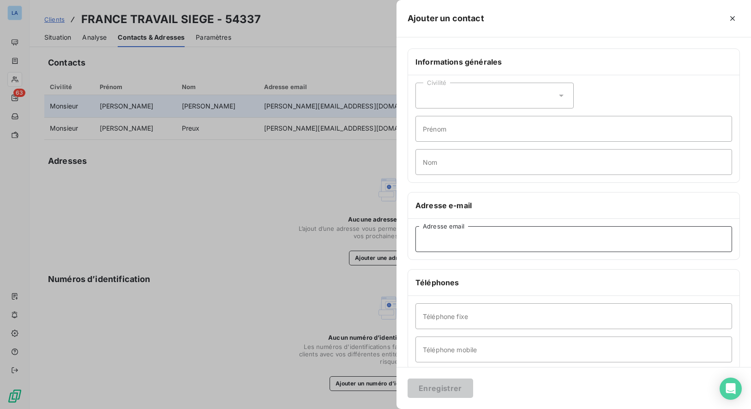
paste input "[EMAIL_ADDRESS][DOMAIN_NAME]"
type input "[EMAIL_ADDRESS][DOMAIN_NAME]"
type input "Virginie"
type input "h"
click at [440, 160] on input "Chamneau" at bounding box center [573, 162] width 317 height 26
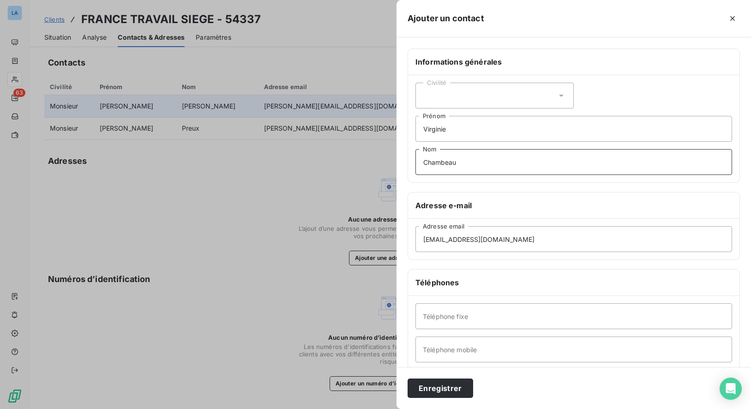
type input "Chambeau"
click at [461, 100] on div "Civilité" at bounding box center [494, 96] width 158 height 26
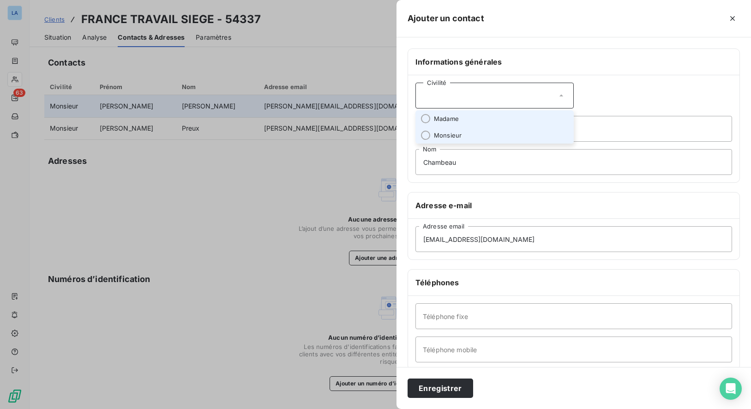
click at [468, 123] on li "Madame" at bounding box center [494, 118] width 158 height 17
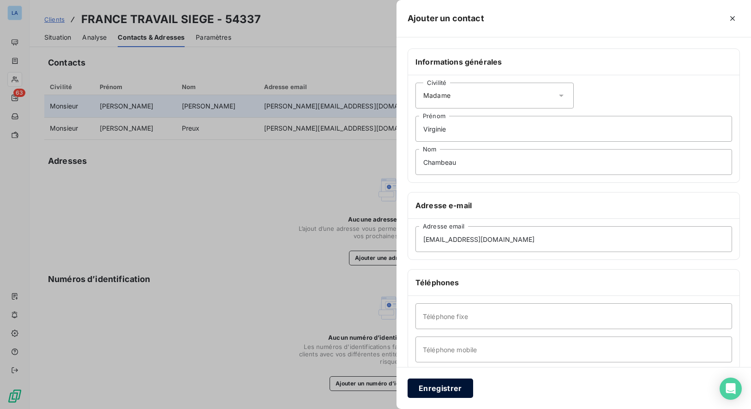
click at [449, 393] on button "Enregistrer" at bounding box center [441, 388] width 66 height 19
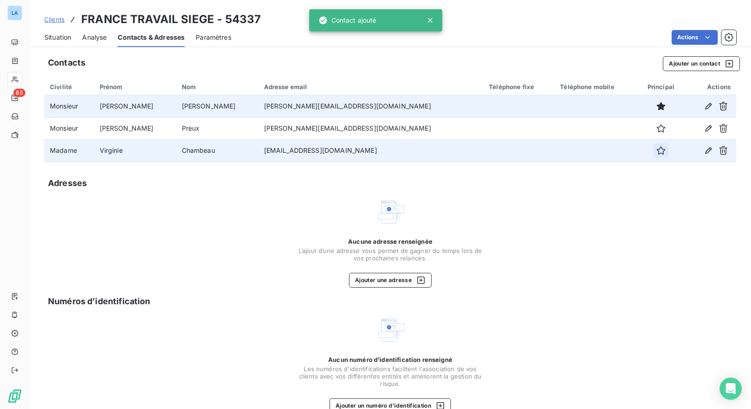
click at [656, 146] on icon "button" at bounding box center [660, 150] width 9 height 9
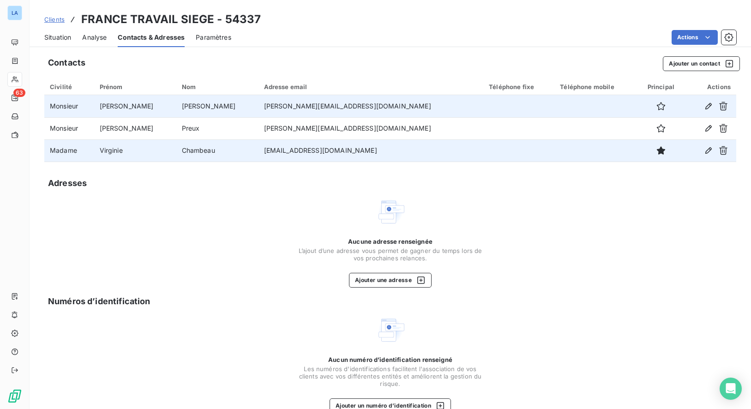
click at [205, 197] on div "Aucune adresse renseignée L’ajout d’une adresse vous permet de gagner du temps …" at bounding box center [390, 242] width 692 height 90
click at [66, 34] on span "Situation" at bounding box center [57, 37] width 27 height 9
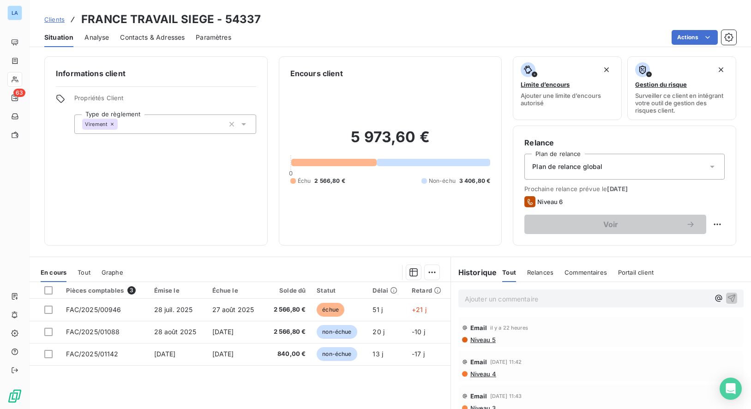
click at [247, 125] on div "Virement" at bounding box center [165, 123] width 182 height 19
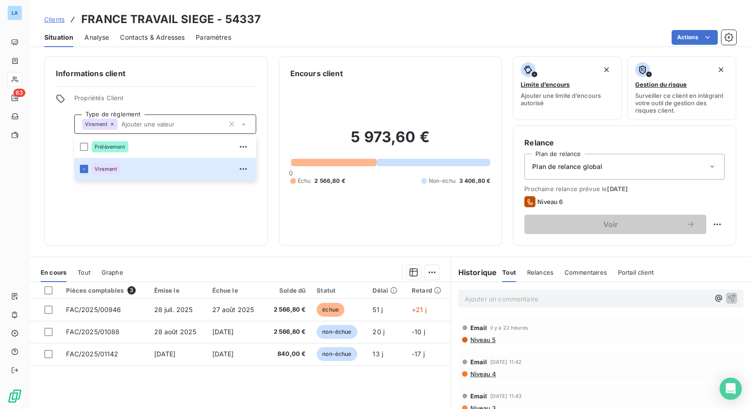
click at [154, 103] on span "Propriétés Client" at bounding box center [165, 100] width 182 height 13
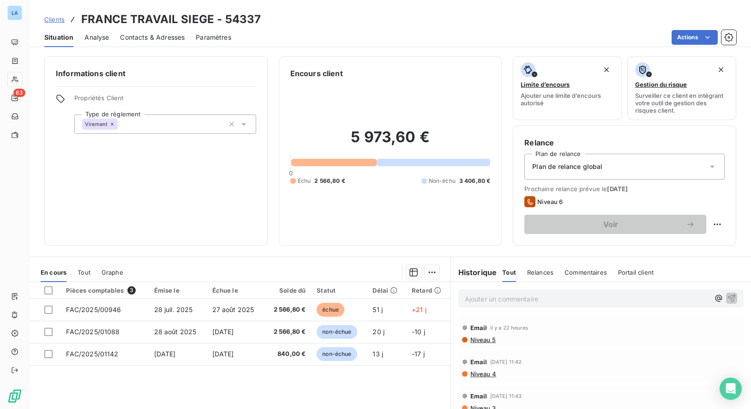
click at [102, 96] on span "Propriétés Client" at bounding box center [165, 100] width 182 height 13
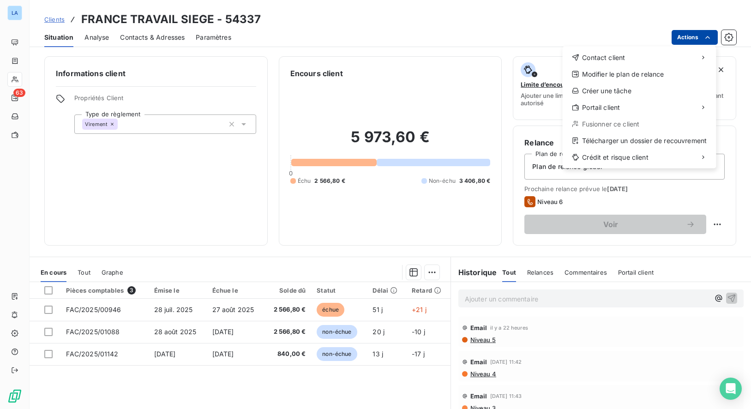
click at [692, 35] on html "LA 63 Clients FRANCE TRAVAIL SIEGE - 54337 Situation Analyse Contacts & Adresse…" at bounding box center [375, 204] width 751 height 409
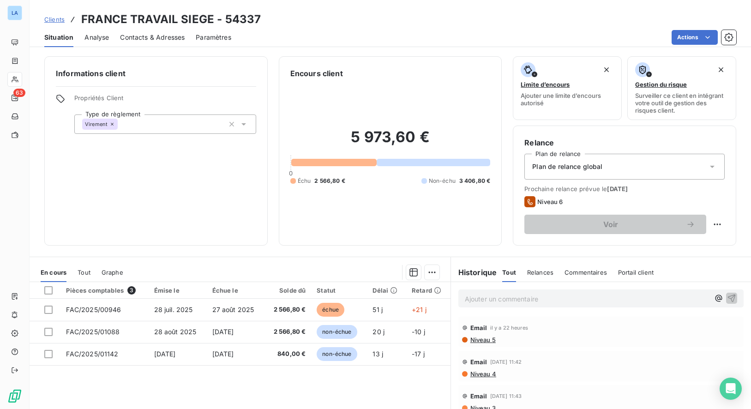
click at [232, 99] on html "LA 63 Clients FRANCE TRAVAIL SIEGE - 54337 Situation Analyse Contacts & Adresse…" at bounding box center [375, 204] width 751 height 409
click at [245, 124] on icon at bounding box center [243, 124] width 9 height 9
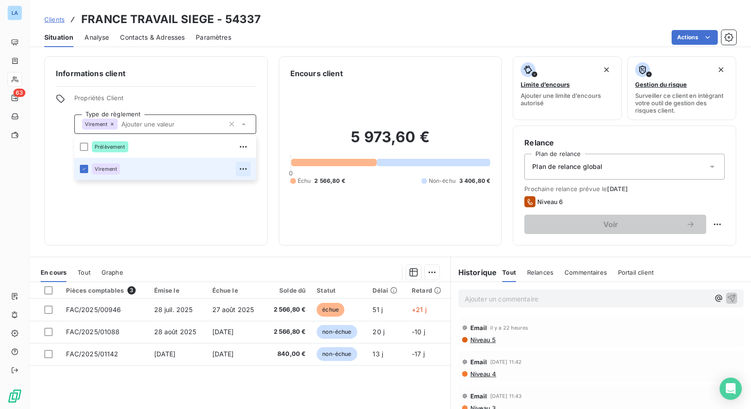
click at [240, 168] on icon "button" at bounding box center [243, 168] width 9 height 9
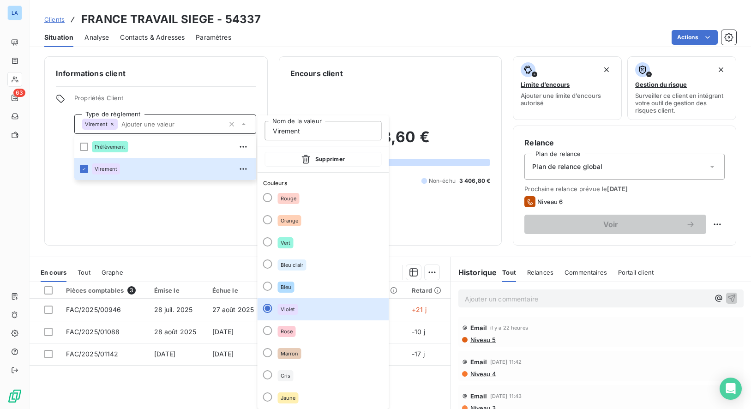
click at [173, 222] on div "Informations client Propriétés Client Type de règlement Virement Prélèvement Vi…" at bounding box center [155, 150] width 223 height 189
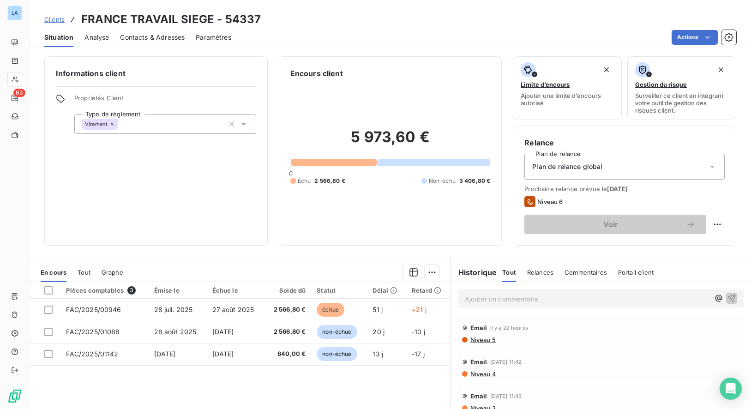
click at [85, 34] on span "Analyse" at bounding box center [96, 37] width 24 height 9
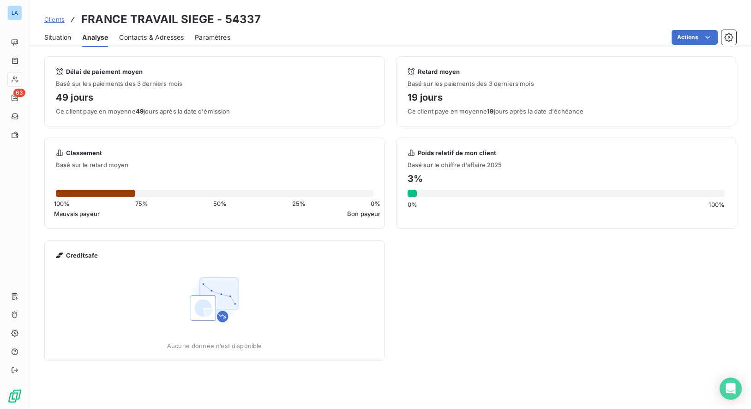
click at [55, 39] on span "Situation" at bounding box center [57, 37] width 27 height 9
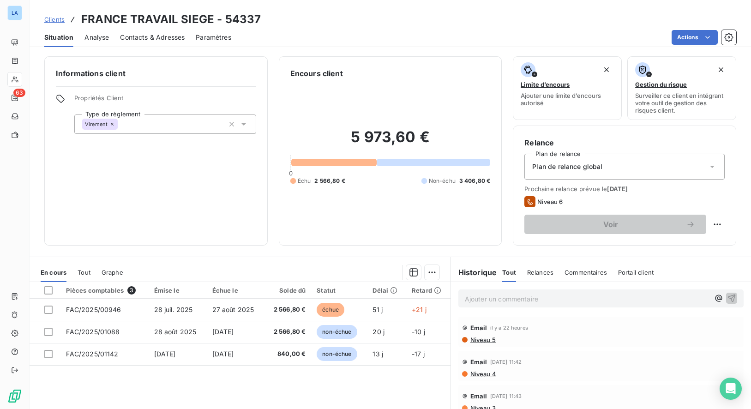
click at [168, 35] on span "Contacts & Adresses" at bounding box center [152, 37] width 65 height 9
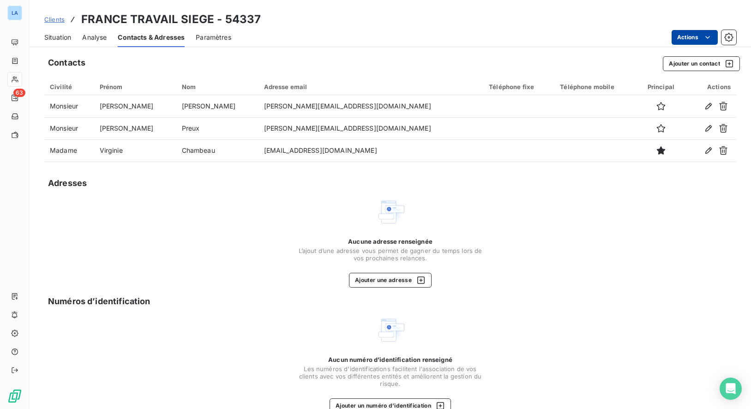
click at [670, 40] on html "LA 63 Clients FRANCE TRAVAIL SIEGE - 54337 Situation Analyse Contacts & Adresse…" at bounding box center [375, 204] width 751 height 409
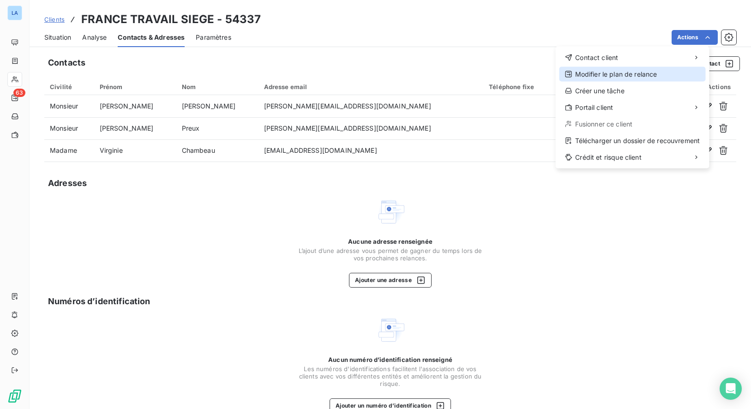
click at [651, 79] on div "Modifier le plan de relance" at bounding box center [633, 74] width 146 height 15
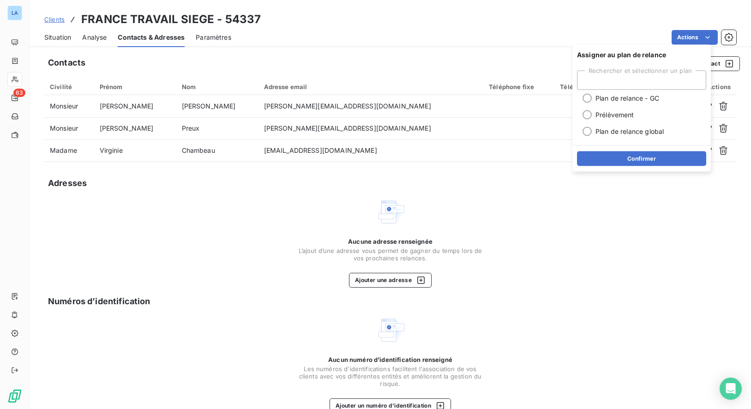
click at [439, 39] on div "Actions" at bounding box center [489, 37] width 494 height 15
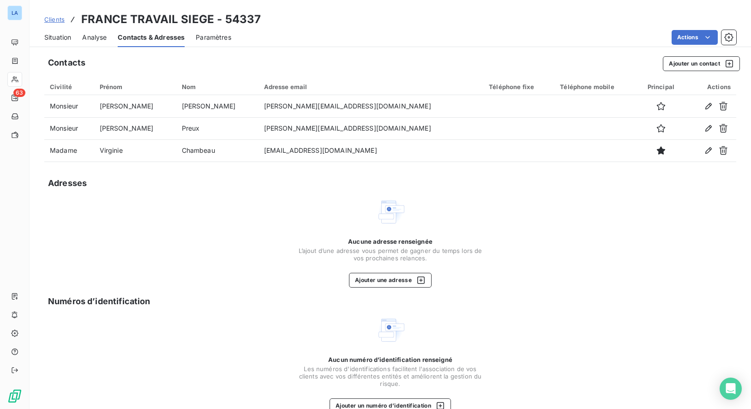
click at [67, 32] on div "Situation" at bounding box center [57, 37] width 27 height 19
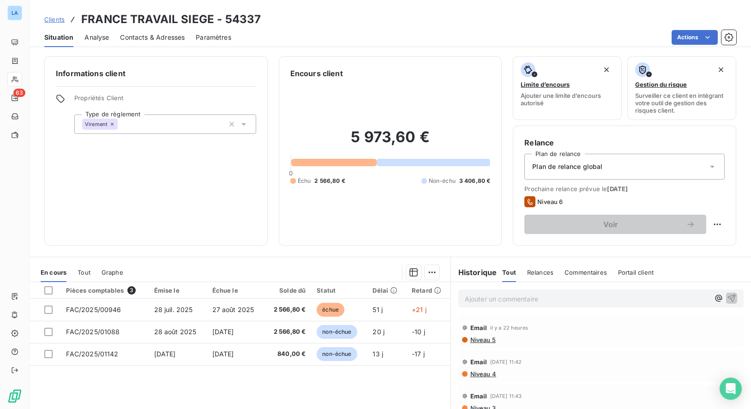
click at [159, 34] on span "Contacts & Adresses" at bounding box center [152, 37] width 65 height 9
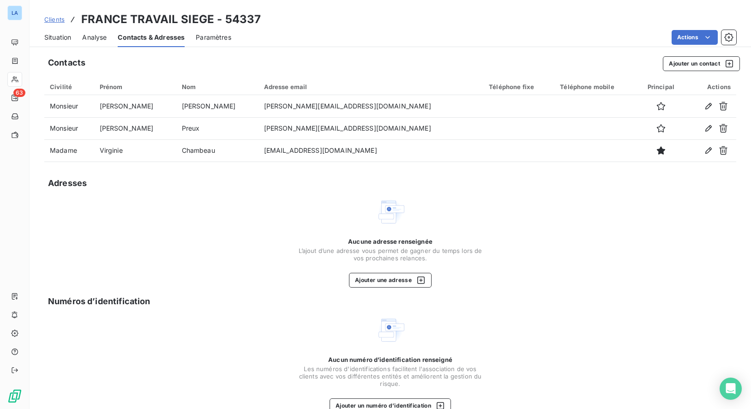
click at [219, 39] on span "Paramètres" at bounding box center [214, 37] width 36 height 9
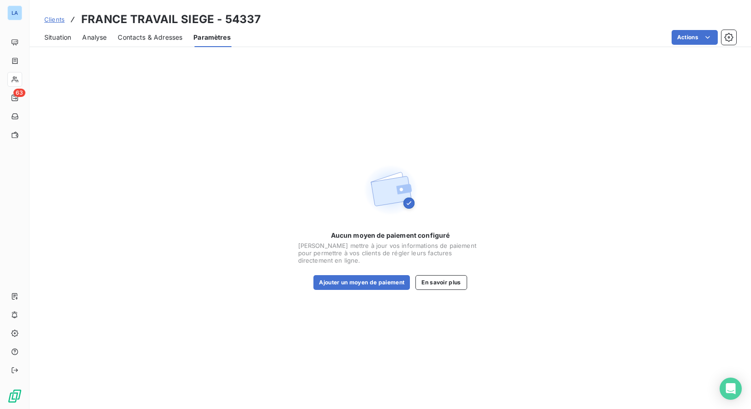
click at [167, 39] on span "Contacts & Adresses" at bounding box center [150, 37] width 65 height 9
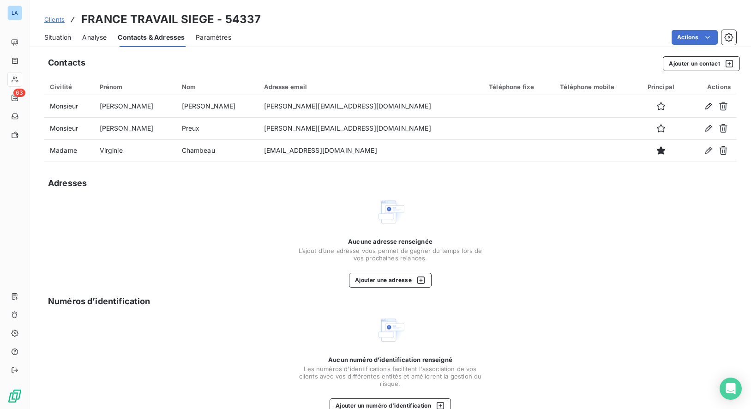
click at [96, 38] on span "Analyse" at bounding box center [94, 37] width 24 height 9
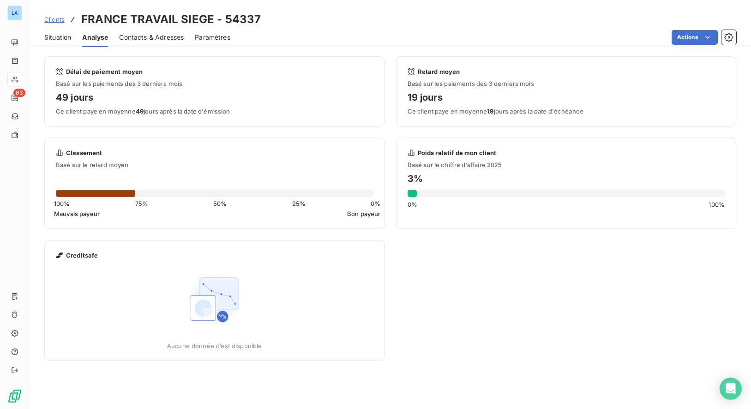
click at [59, 36] on span "Situation" at bounding box center [57, 37] width 27 height 9
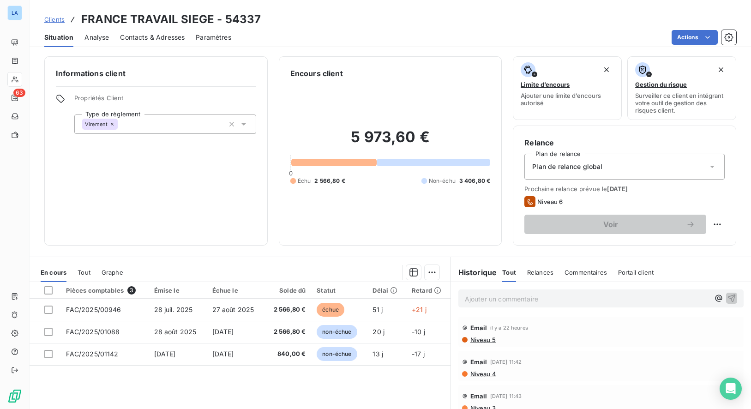
click at [79, 100] on span "Propriétés Client" at bounding box center [165, 100] width 182 height 13
click at [56, 97] on icon at bounding box center [60, 98] width 9 height 9
click at [126, 81] on div "Informations client Propriétés Client Type de règlement Virement" at bounding box center [155, 150] width 223 height 189
click at [249, 128] on div "Virement" at bounding box center [165, 123] width 182 height 19
click at [243, 88] on div "Informations client Propriétés Client Type de règlement Virement" at bounding box center [155, 150] width 223 height 189
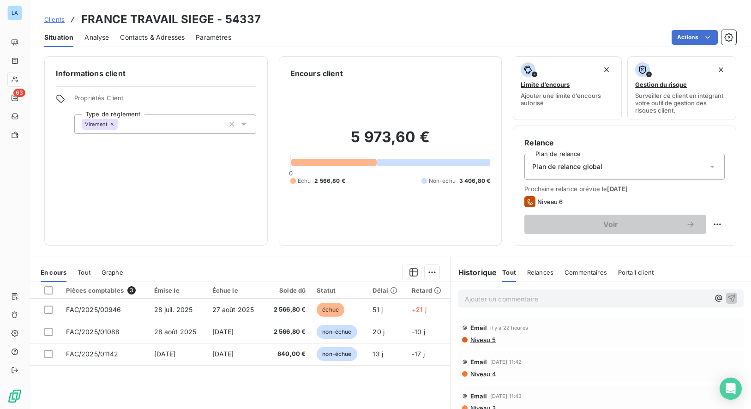
click at [200, 117] on div "Virement" at bounding box center [165, 123] width 182 height 19
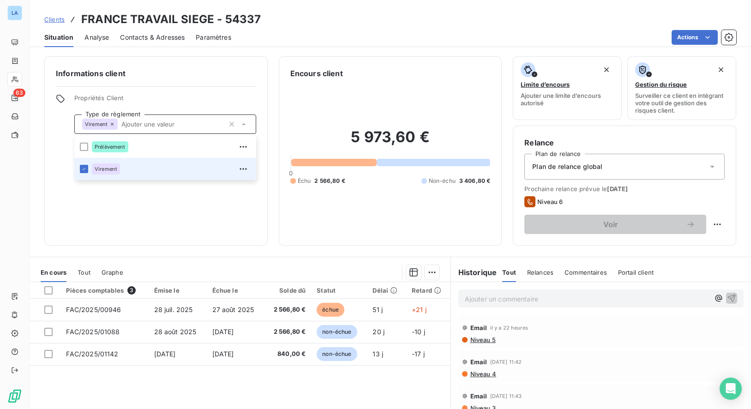
type input "f"
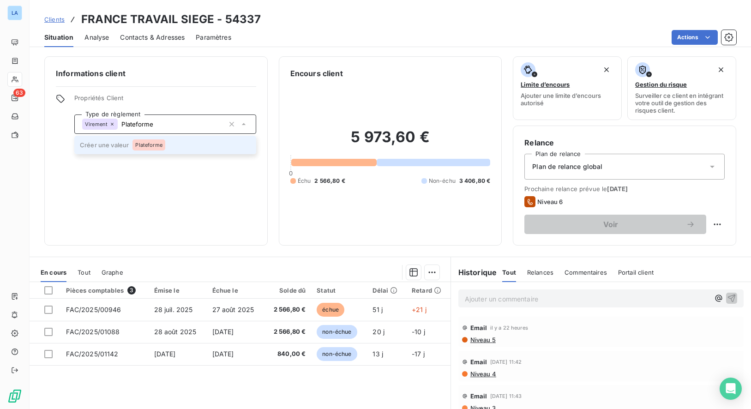
type input "Plateforme"
click at [150, 145] on span "Plateforme" at bounding box center [148, 145] width 27 height 6
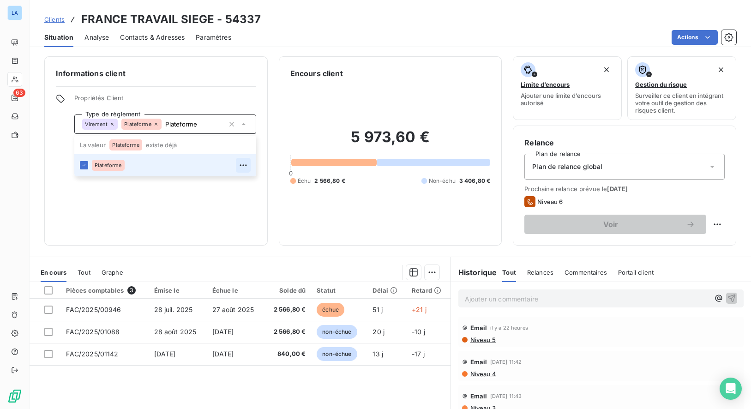
click at [239, 172] on button "button" at bounding box center [243, 165] width 15 height 15
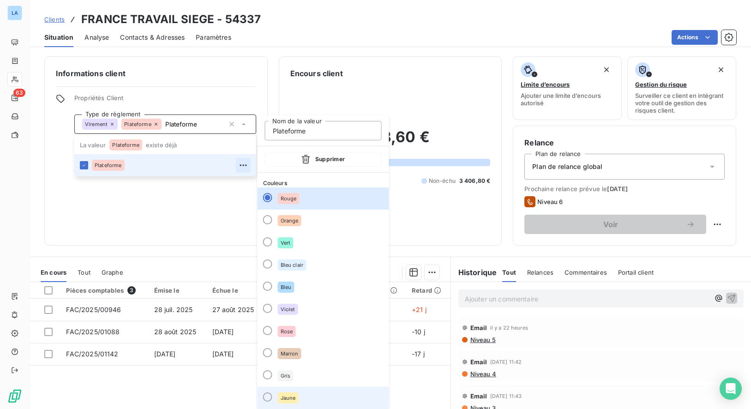
click at [284, 400] on span "Jaune" at bounding box center [288, 398] width 15 height 6
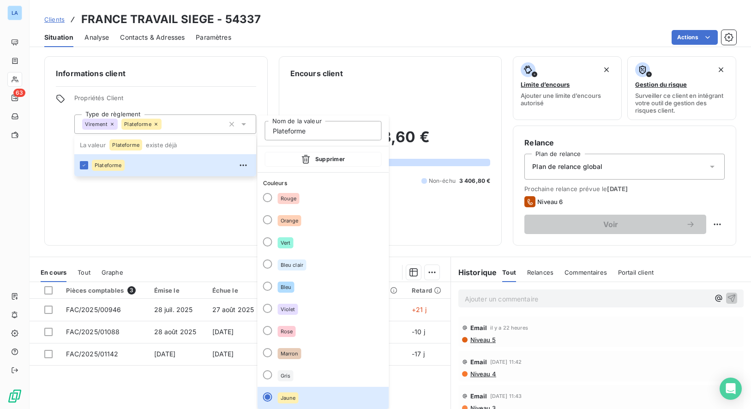
click at [197, 230] on div "Informations client Propriétés Client Type de règlement Virement Plateforme Pla…" at bounding box center [155, 150] width 223 height 189
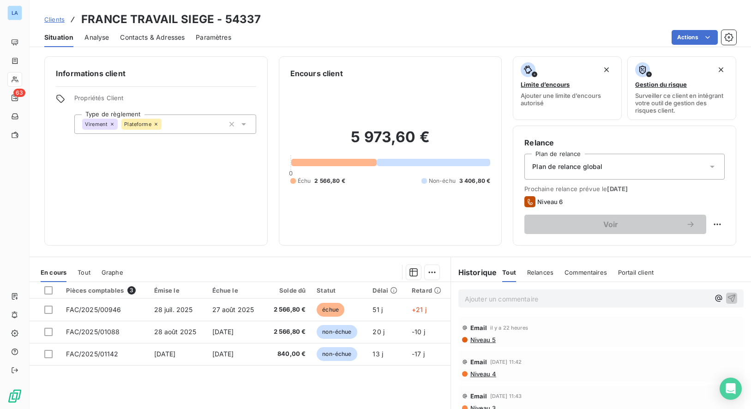
click at [242, 125] on icon at bounding box center [243, 124] width 9 height 9
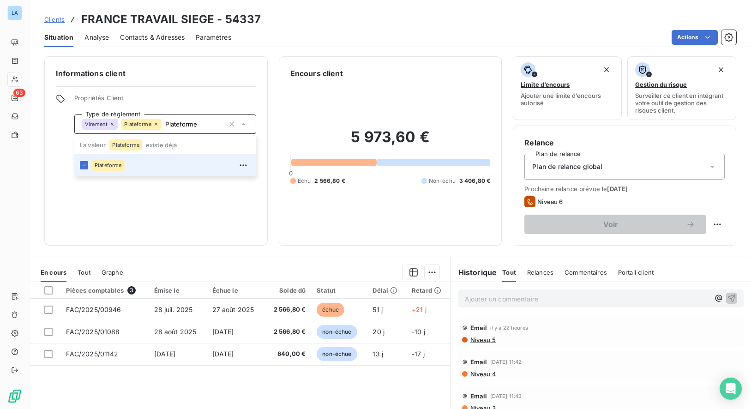
type input "Plateforme"
click at [247, 104] on span "Propriétés Client" at bounding box center [165, 100] width 182 height 13
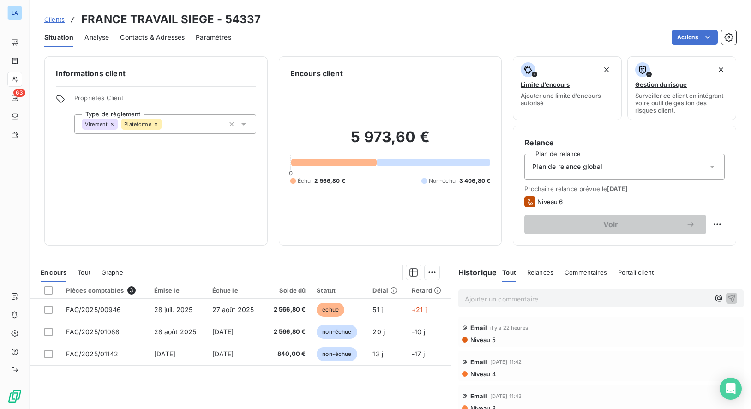
click at [178, 158] on div "Informations client Propriétés Client Type de règlement Virement Plateforme Pla…" at bounding box center [155, 150] width 223 height 189
click at [58, 21] on span "Clients" at bounding box center [54, 19] width 20 height 7
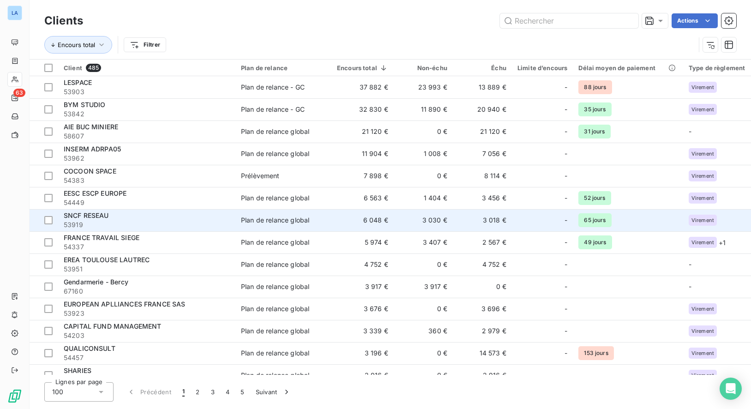
click at [187, 221] on span "53919" at bounding box center [147, 224] width 166 height 9
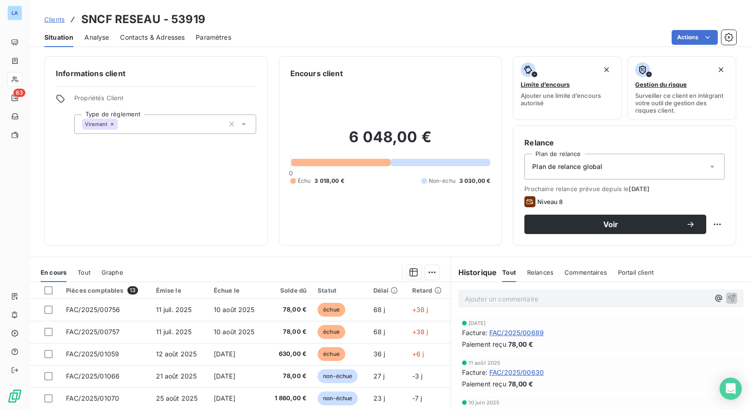
click at [241, 126] on icon at bounding box center [243, 124] width 9 height 9
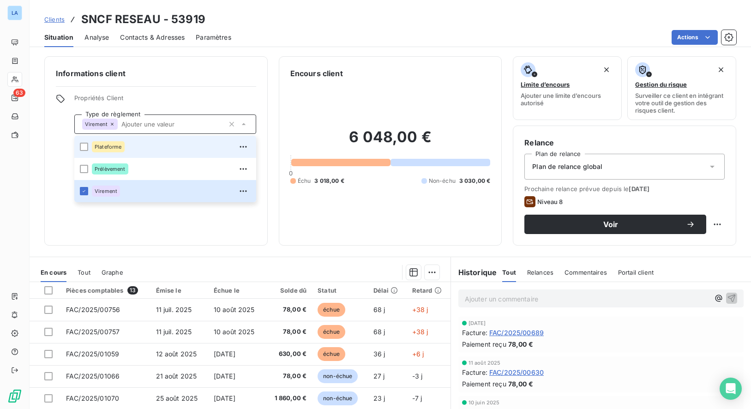
click at [161, 150] on div "Plateforme" at bounding box center [171, 146] width 159 height 15
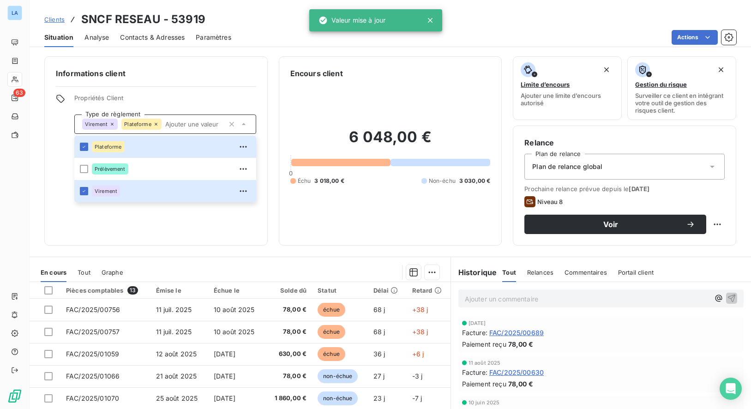
click at [189, 89] on div "Informations client Propriétés Client Type de règlement Virement Plateforme Pla…" at bounding box center [155, 150] width 223 height 189
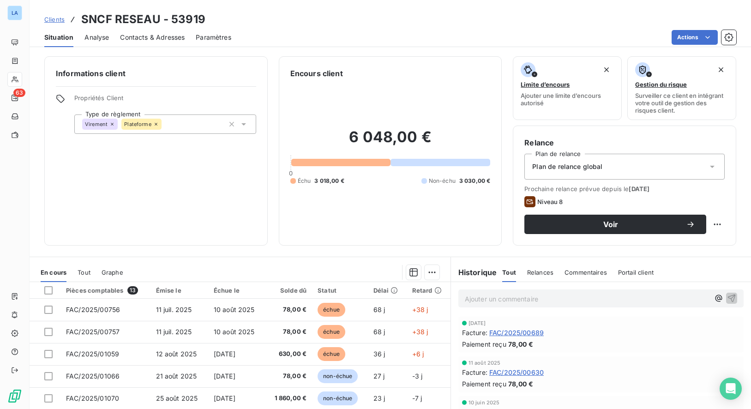
click at [60, 21] on span "Clients" at bounding box center [54, 19] width 20 height 7
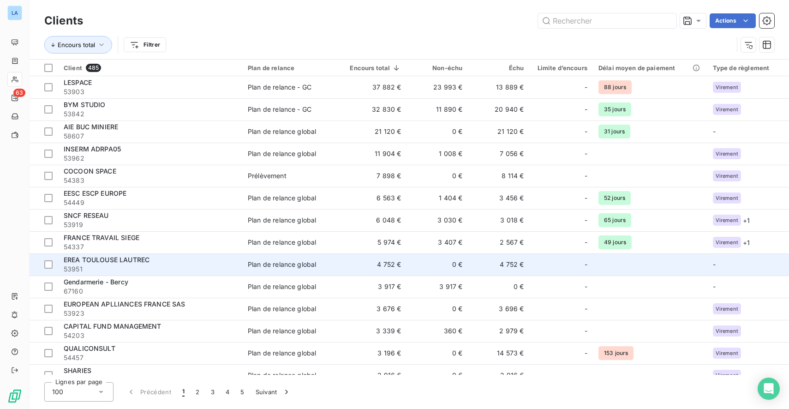
click at [162, 265] on span "53951" at bounding box center [150, 269] width 173 height 9
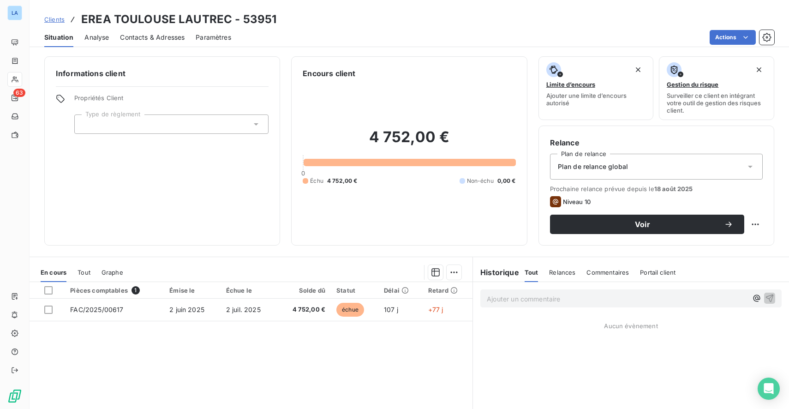
click at [92, 15] on h3 "EREA TOULOUSE LAUTREC - 53951" at bounding box center [178, 19] width 195 height 17
drag, startPoint x: 92, startPoint y: 15, endPoint x: 153, endPoint y: 18, distance: 61.0
click at [153, 18] on h3 "EREA TOULOUSE LAUTREC - 53951" at bounding box center [178, 19] width 195 height 17
copy h3 "EREA [GEOGRAPHIC_DATA]"
click at [249, 125] on div at bounding box center [171, 123] width 194 height 19
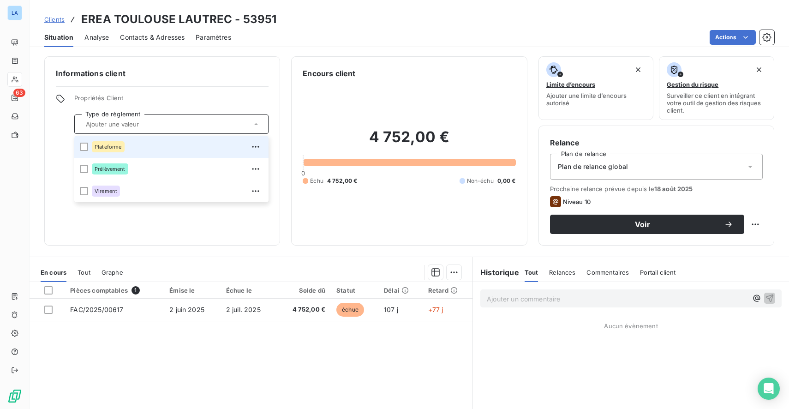
click at [148, 153] on div "Plateforme" at bounding box center [177, 146] width 171 height 15
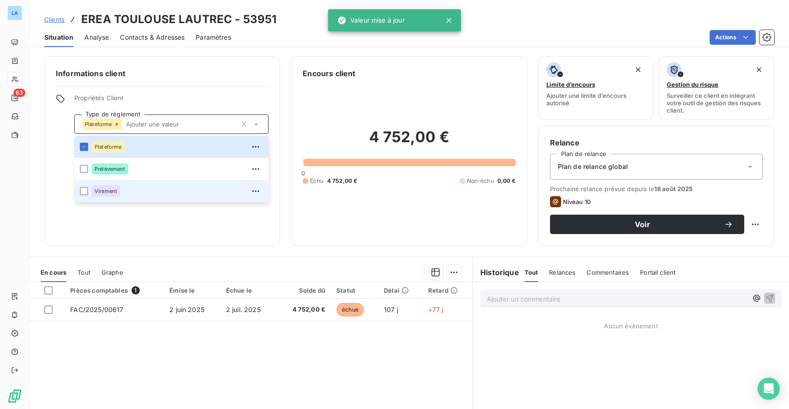
click at [181, 195] on div "Virement" at bounding box center [177, 191] width 171 height 15
click at [181, 229] on div "Informations client Propriétés Client Type de règlement Plateforme Plateforme P…" at bounding box center [162, 150] width 236 height 189
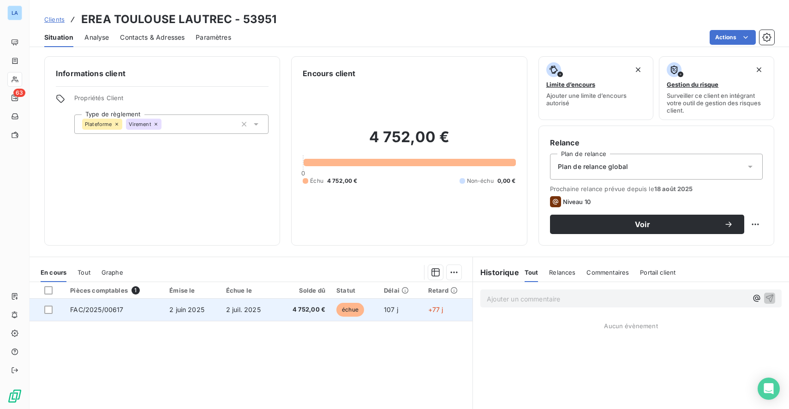
click at [109, 310] on span "FAC/2025/00617" at bounding box center [96, 310] width 53 height 8
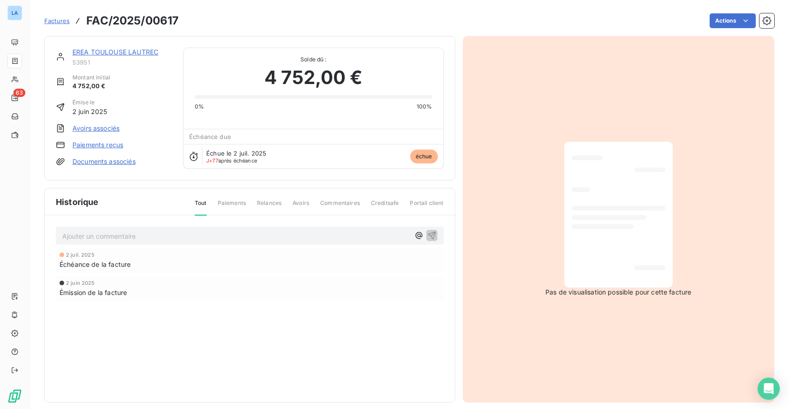
click at [116, 51] on link "EREA TOULOUSE LAUTREC" at bounding box center [115, 52] width 86 height 8
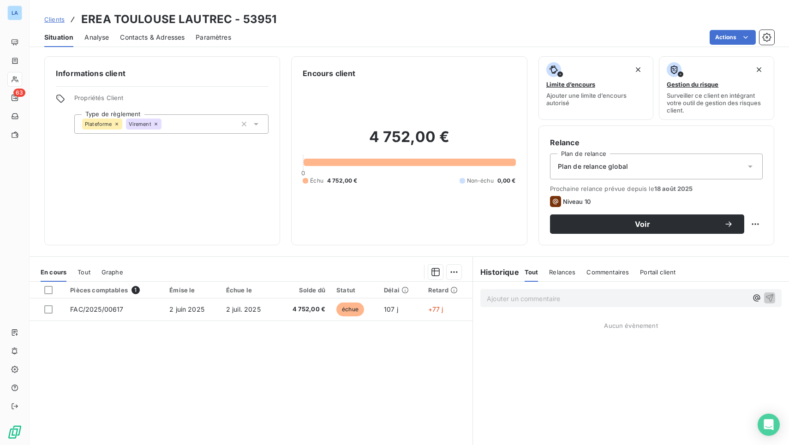
click at [542, 299] on p "Ajouter un commentaire ﻿" at bounding box center [617, 299] width 261 height 12
click at [529, 301] on p "ok dépô" at bounding box center [617, 298] width 261 height 11
click at [487, 295] on span "ok dépôt CHORUS" at bounding box center [515, 298] width 57 height 8
click at [751, 294] on icon "button" at bounding box center [770, 298] width 8 height 8
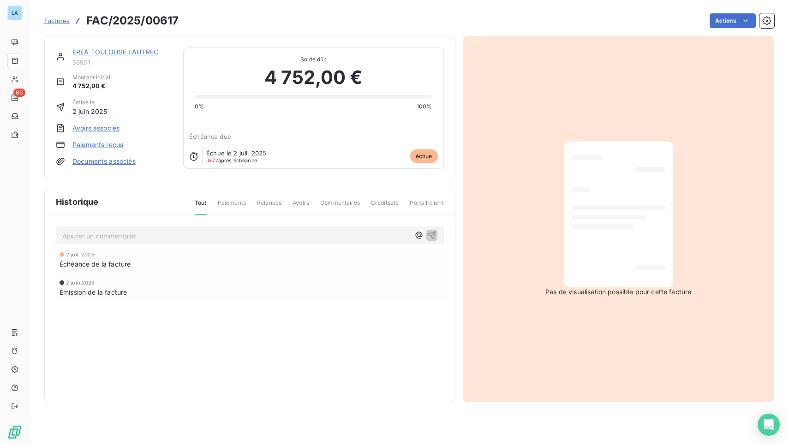
click at [50, 22] on span "Factures" at bounding box center [56, 20] width 25 height 7
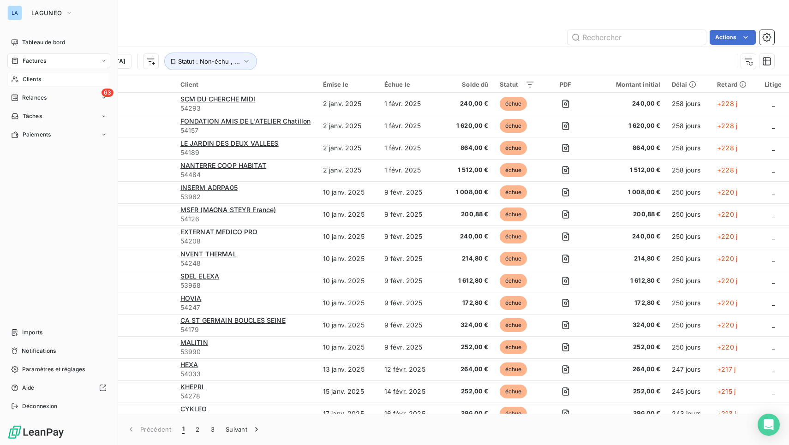
click at [16, 77] on icon at bounding box center [15, 79] width 8 height 7
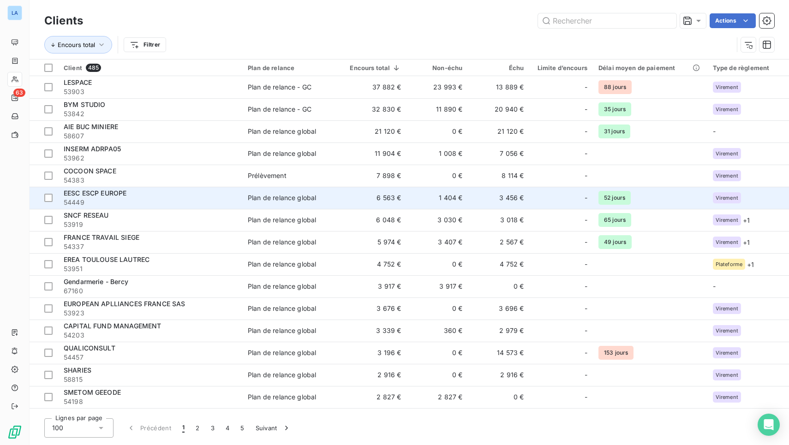
click at [335, 195] on span "Plan de relance global" at bounding box center [292, 197] width 89 height 9
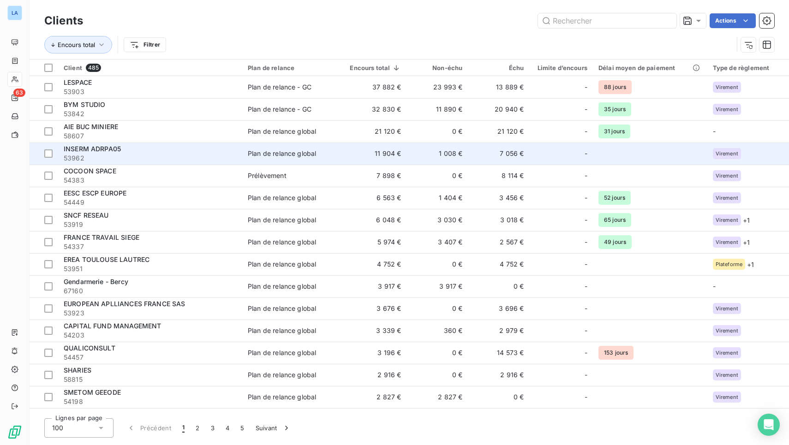
click at [159, 151] on div "INSERM ADRPA05" at bounding box center [150, 148] width 173 height 9
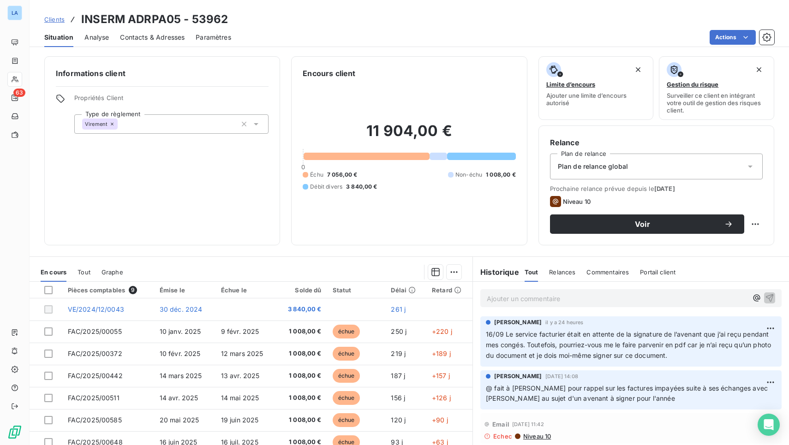
click at [189, 131] on div "Virement" at bounding box center [171, 123] width 194 height 19
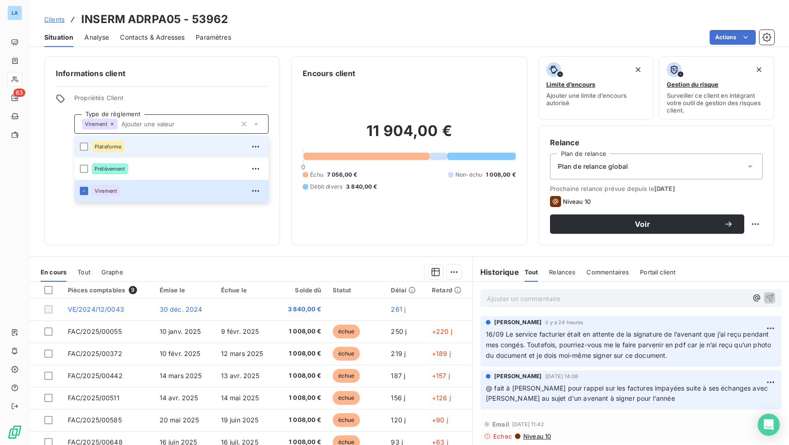
click at [165, 153] on div "Plateforme" at bounding box center [177, 146] width 171 height 15
click at [82, 147] on div at bounding box center [84, 147] width 8 height 8
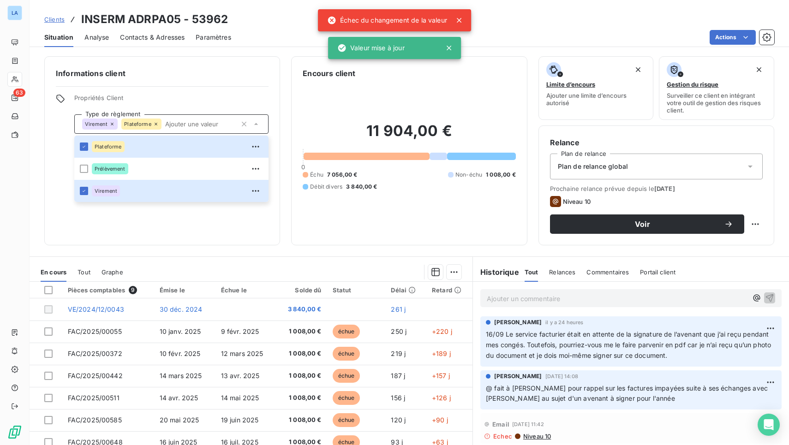
click at [62, 156] on div "Informations client Propriétés Client Type de règlement Virement Plateforme Pla…" at bounding box center [162, 150] width 236 height 189
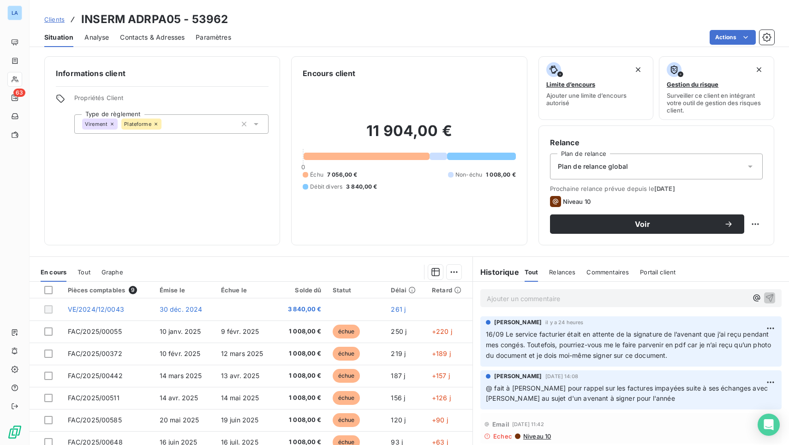
click at [59, 19] on span "Clients" at bounding box center [54, 19] width 20 height 7
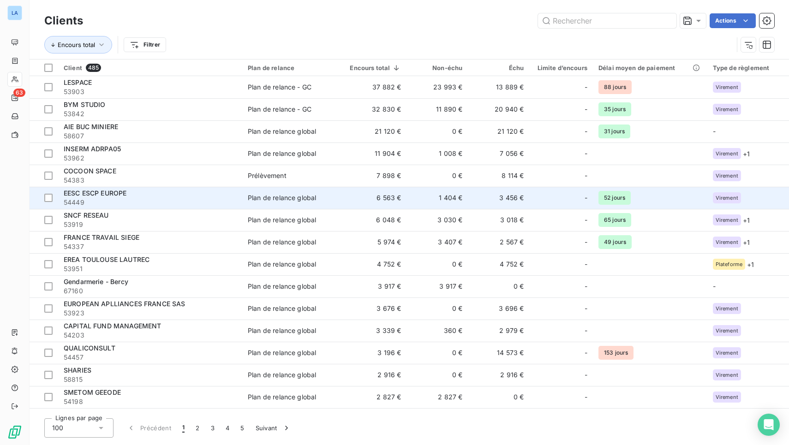
click at [156, 196] on div "EESC ESCP EUROPE" at bounding box center [150, 193] width 173 height 9
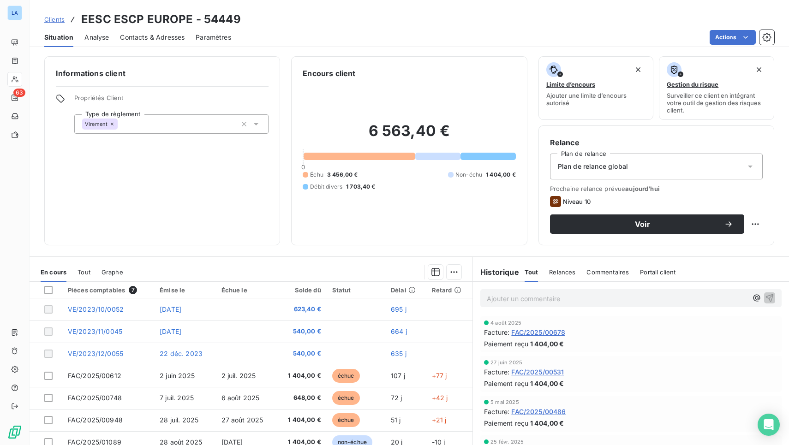
click at [195, 126] on div "Virement" at bounding box center [171, 123] width 194 height 19
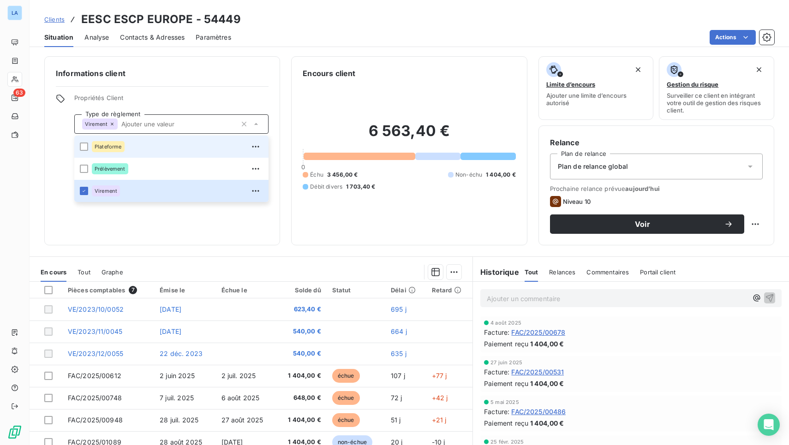
click at [168, 151] on div "Plateforme" at bounding box center [177, 146] width 171 height 15
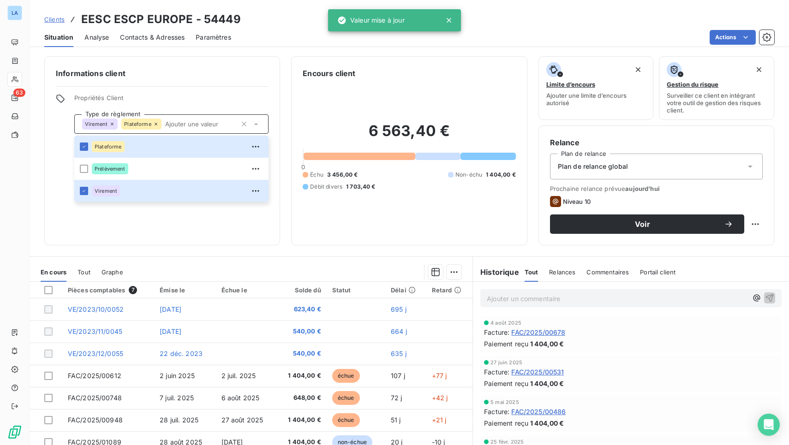
click at [144, 233] on div "Informations client Propriétés Client Type de règlement Virement Plateforme Pla…" at bounding box center [162, 150] width 236 height 189
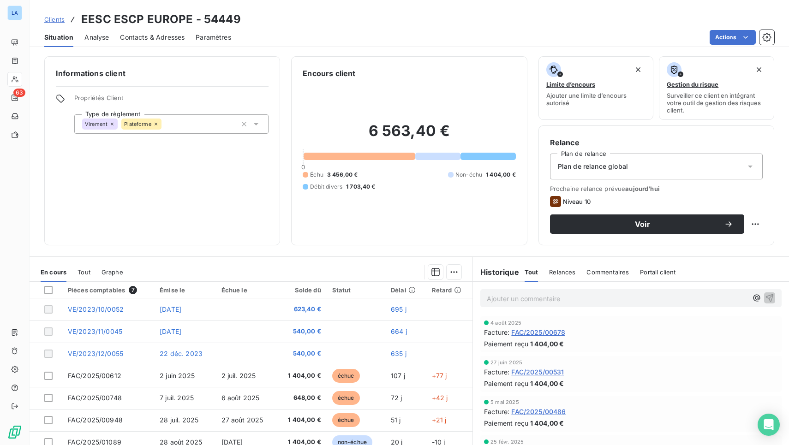
click at [110, 35] on div "Situation Analyse Contacts & Adresses Paramètres Actions" at bounding box center [410, 37] width 760 height 19
click at [105, 37] on span "Analyse" at bounding box center [96, 37] width 24 height 9
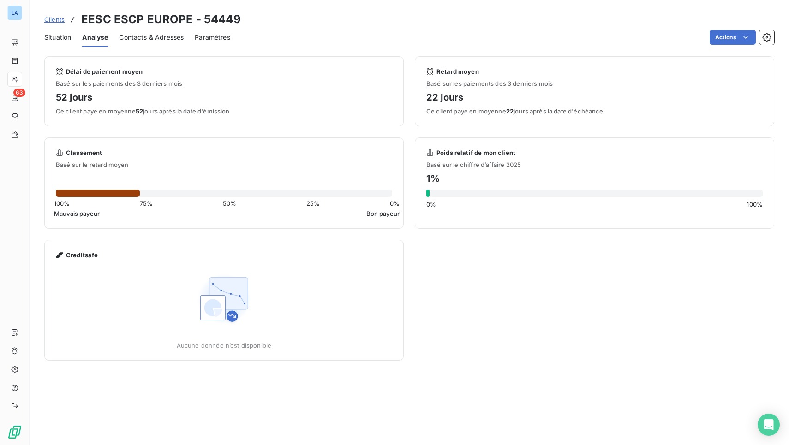
click at [147, 44] on div "Contacts & Adresses" at bounding box center [151, 37] width 65 height 19
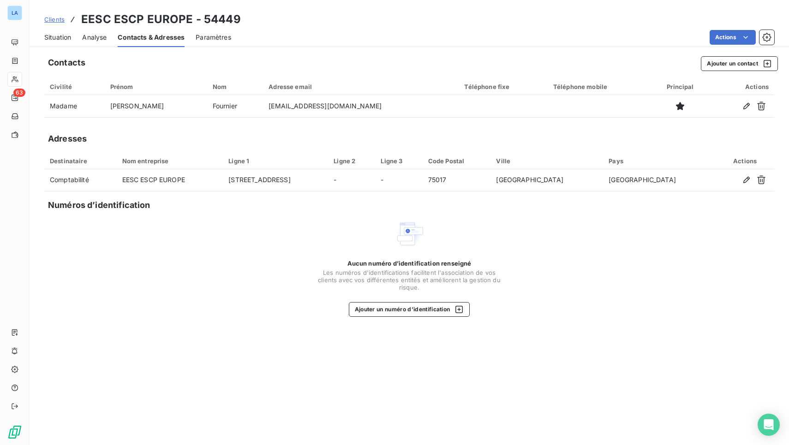
click at [58, 41] on span "Situation" at bounding box center [57, 37] width 27 height 9
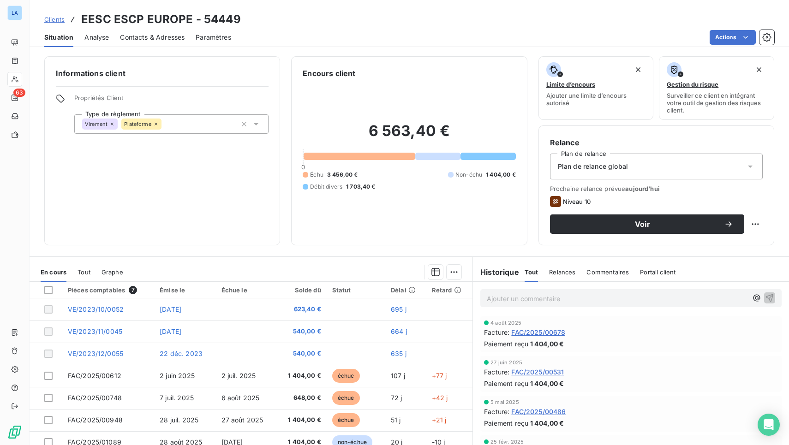
click at [59, 19] on span "Clients" at bounding box center [54, 19] width 20 height 7
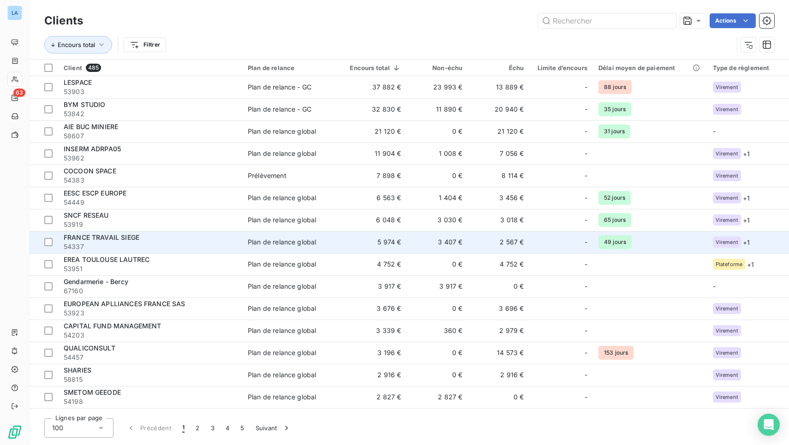
click at [173, 243] on span "54337" at bounding box center [150, 246] width 173 height 9
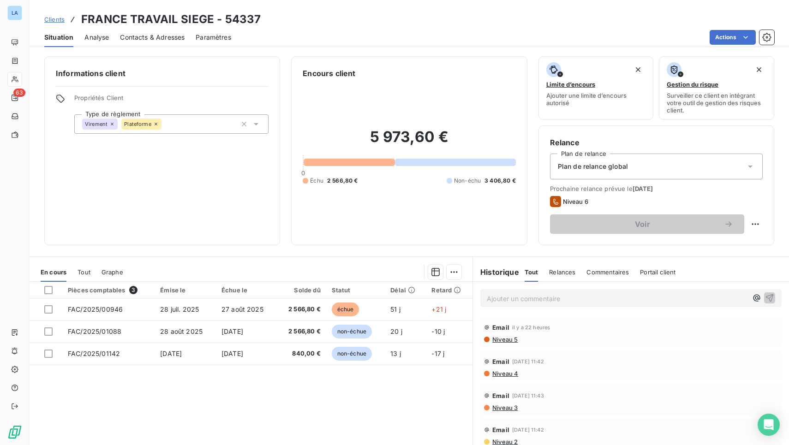
click at [104, 39] on span "Analyse" at bounding box center [96, 37] width 24 height 9
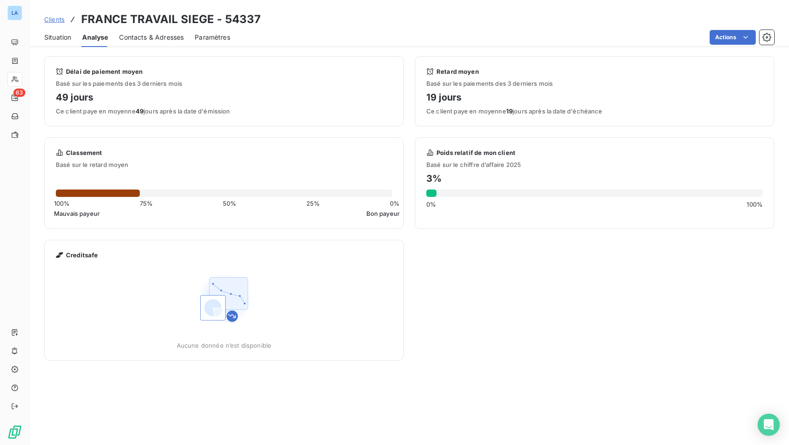
click at [135, 39] on span "Contacts & Adresses" at bounding box center [151, 37] width 65 height 9
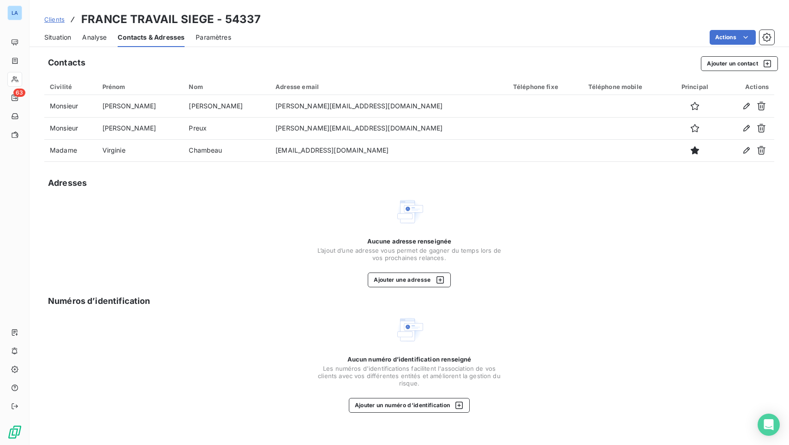
click at [57, 18] on span "Clients" at bounding box center [54, 19] width 20 height 7
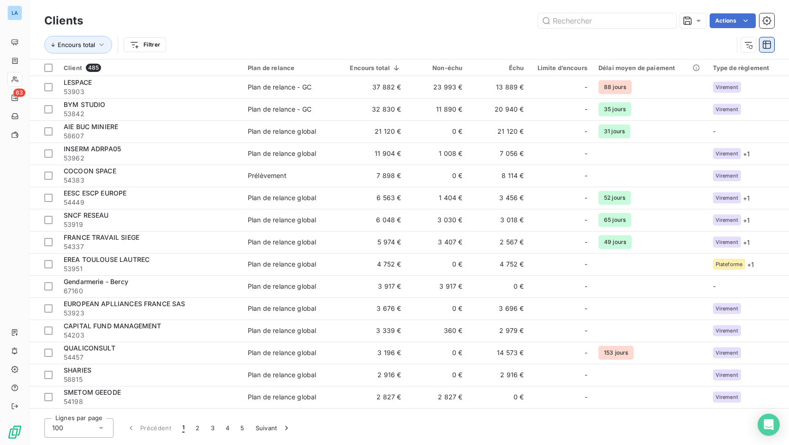
click at [751, 45] on icon "button" at bounding box center [767, 44] width 9 height 9
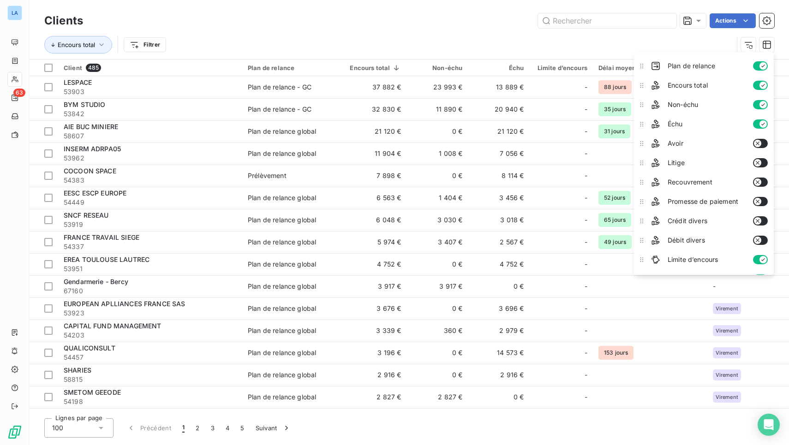
scroll to position [77, 0]
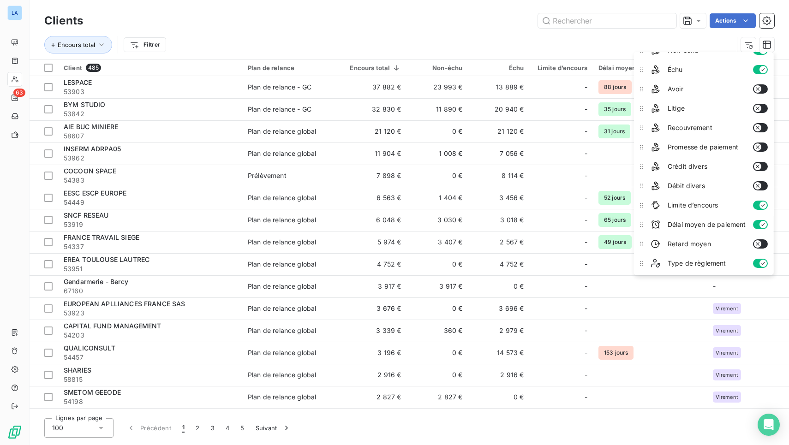
click at [751, 220] on button "button" at bounding box center [760, 224] width 15 height 9
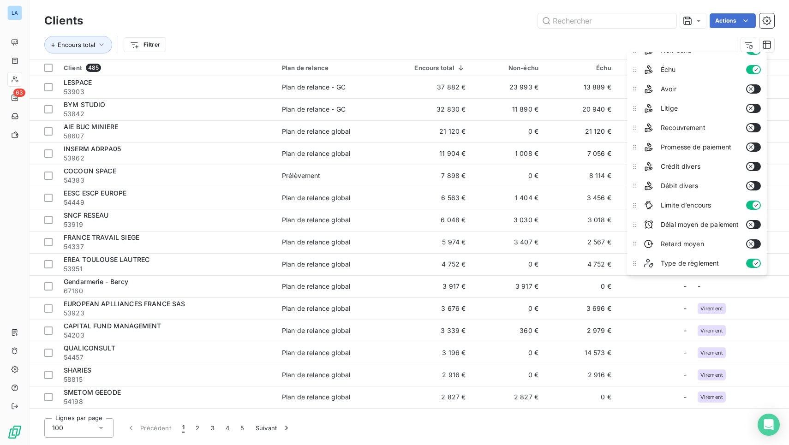
scroll to position [71, 0]
click at [750, 243] on icon "button" at bounding box center [750, 244] width 7 height 7
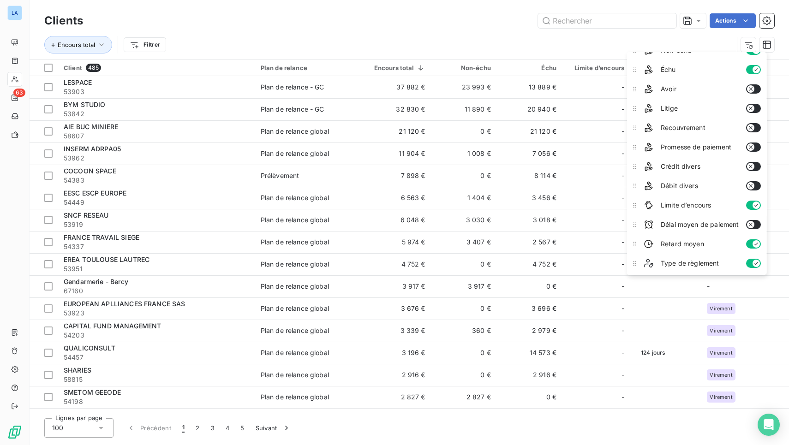
click at [663, 33] on div "Encours total Filtrer" at bounding box center [409, 44] width 730 height 29
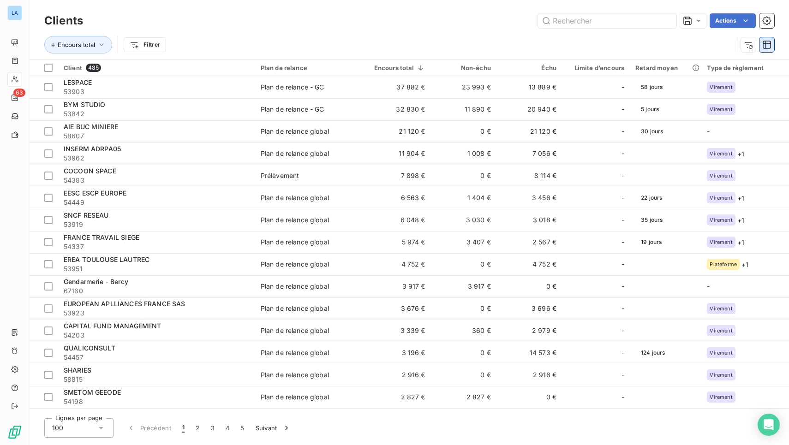
click at [751, 45] on icon "button" at bounding box center [767, 44] width 9 height 9
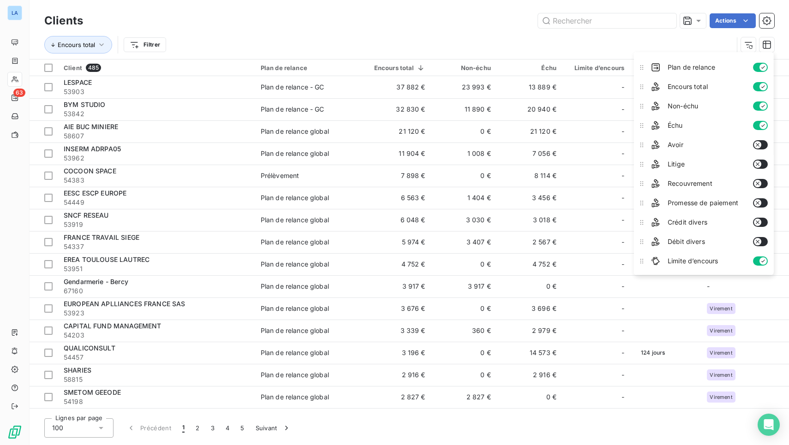
scroll to position [78, 0]
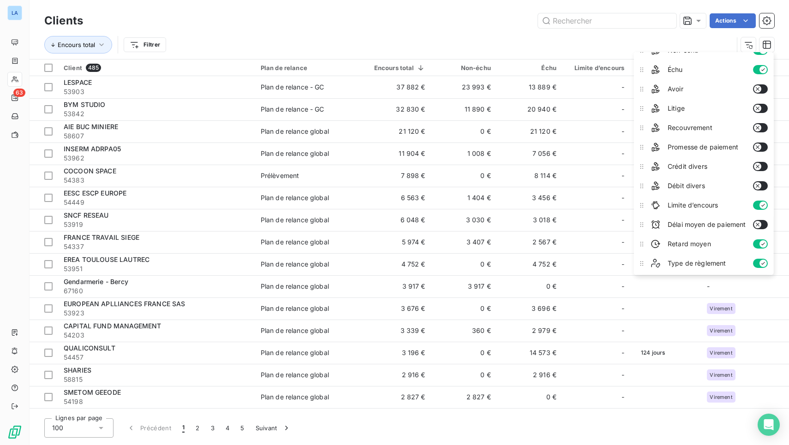
click at [751, 241] on icon "button" at bounding box center [763, 244] width 7 height 7
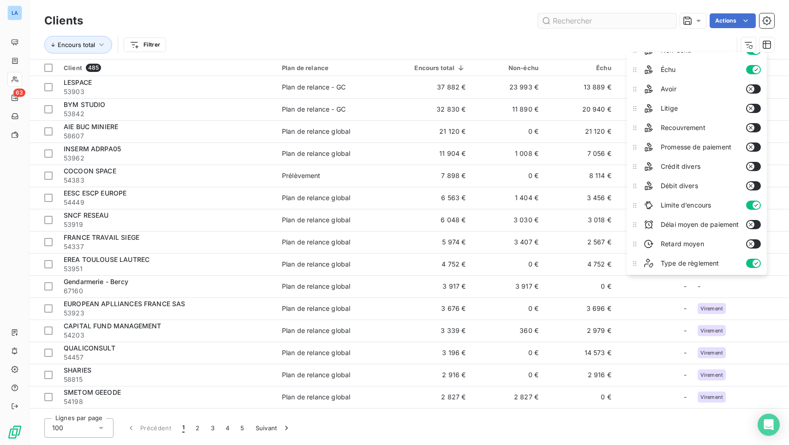
scroll to position [69, 0]
click at [651, 37] on div "Encours total Filtrer" at bounding box center [388, 45] width 689 height 18
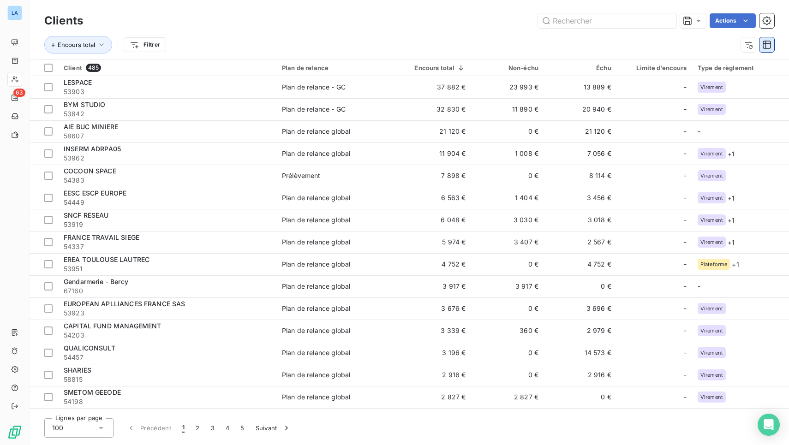
click at [751, 45] on icon "button" at bounding box center [767, 44] width 9 height 9
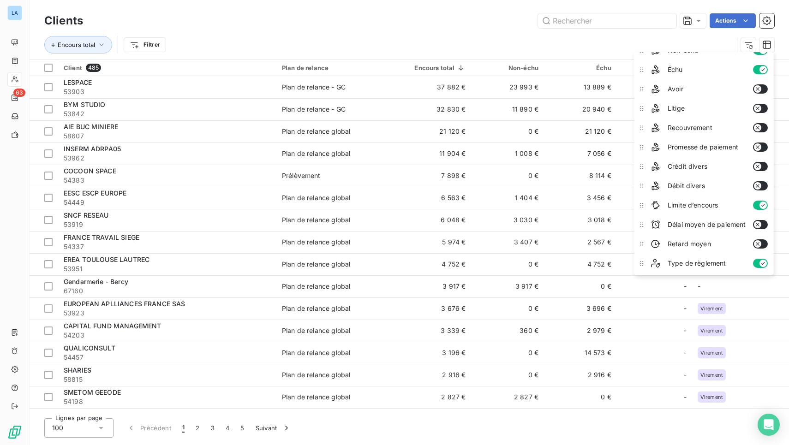
scroll to position [78, 0]
click at [751, 240] on button "button" at bounding box center [760, 244] width 15 height 9
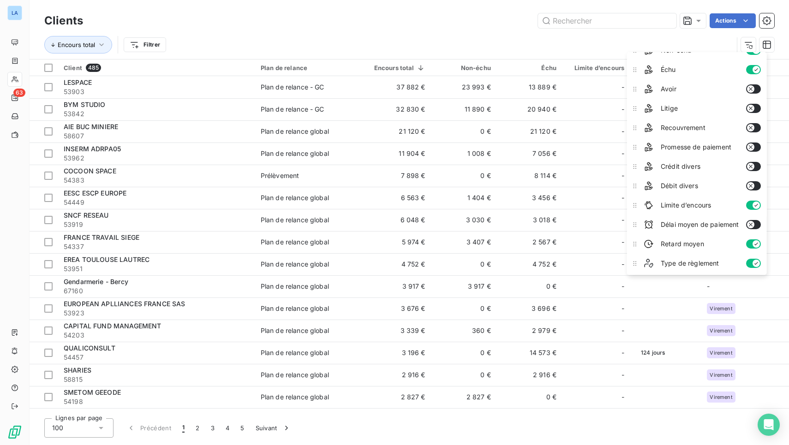
click at [479, 38] on div "Encours total Filtrer" at bounding box center [388, 45] width 689 height 18
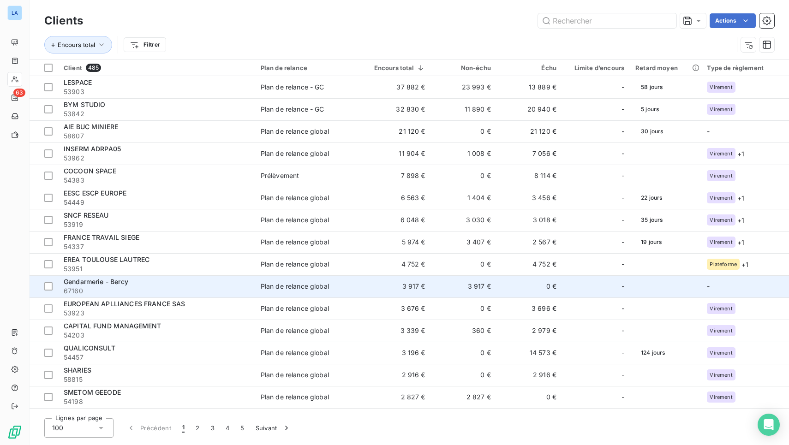
click at [147, 280] on div "Gendarmerie - Bercy" at bounding box center [157, 281] width 186 height 9
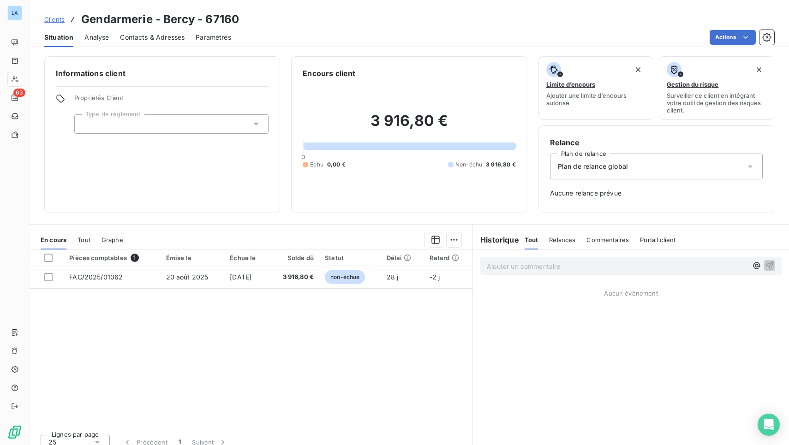
click at [169, 41] on span "Contacts & Adresses" at bounding box center [152, 37] width 65 height 9
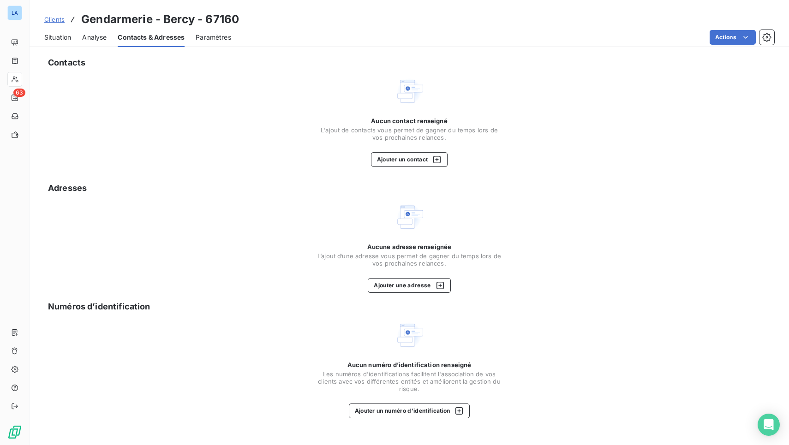
click at [113, 21] on h3 "Gendarmerie - Bercy - 67160" at bounding box center [160, 19] width 158 height 17
drag, startPoint x: 113, startPoint y: 21, endPoint x: 189, endPoint y: 20, distance: 76.6
click at [189, 20] on h3 "Gendarmerie - Bercy - 67160" at bounding box center [160, 19] width 158 height 17
click at [229, 22] on h3 "Gendarmerie - Bercy - 67160" at bounding box center [160, 19] width 158 height 17
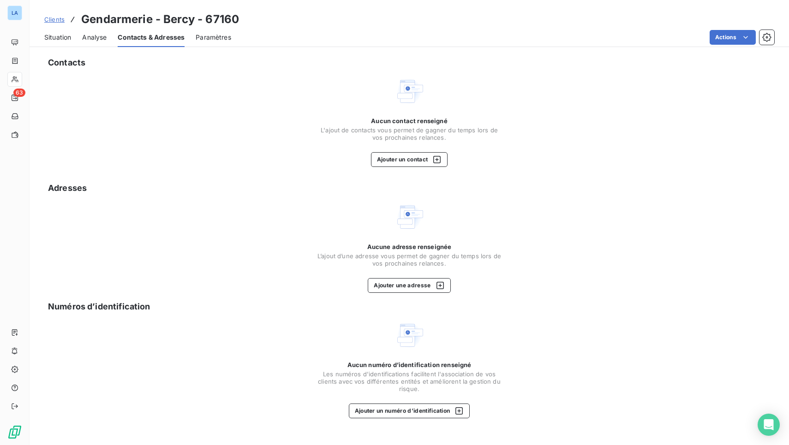
click at [116, 20] on h3 "Gendarmerie - Bercy - 67160" at bounding box center [160, 19] width 158 height 17
drag, startPoint x: 116, startPoint y: 20, endPoint x: 241, endPoint y: 22, distance: 125.1
click at [241, 22] on div "Clients Gendarmerie - Bercy - 67160" at bounding box center [410, 19] width 760 height 17
copy h3 "Gendarmerie - Bercy - 67160"
click at [63, 40] on span "Situation" at bounding box center [57, 37] width 27 height 9
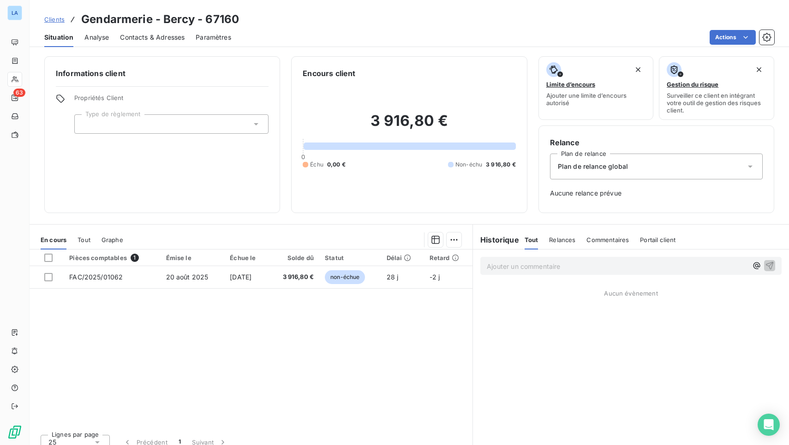
click at [164, 129] on div at bounding box center [171, 123] width 194 height 19
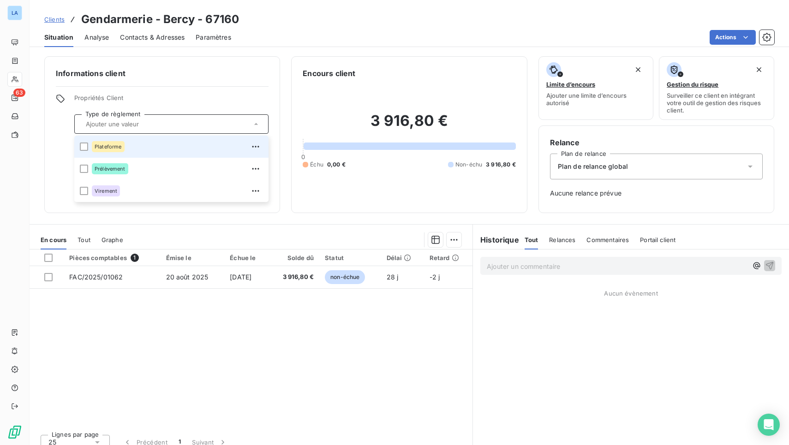
click at [160, 152] on div "Plateforme" at bounding box center [177, 146] width 171 height 15
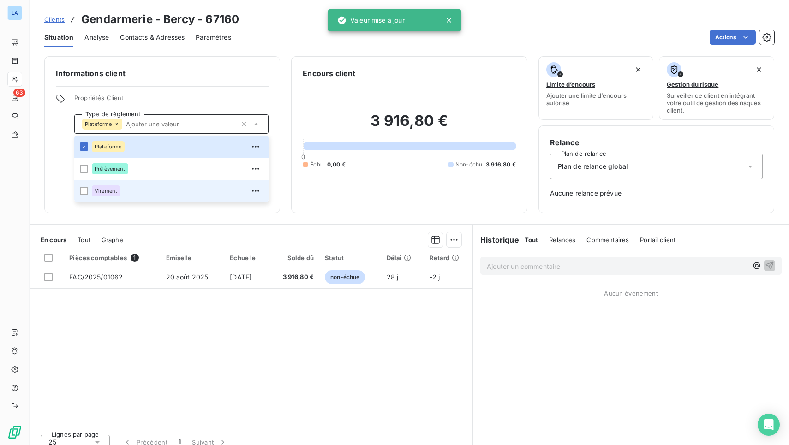
click at [158, 189] on div "Virement" at bounding box center [177, 191] width 171 height 15
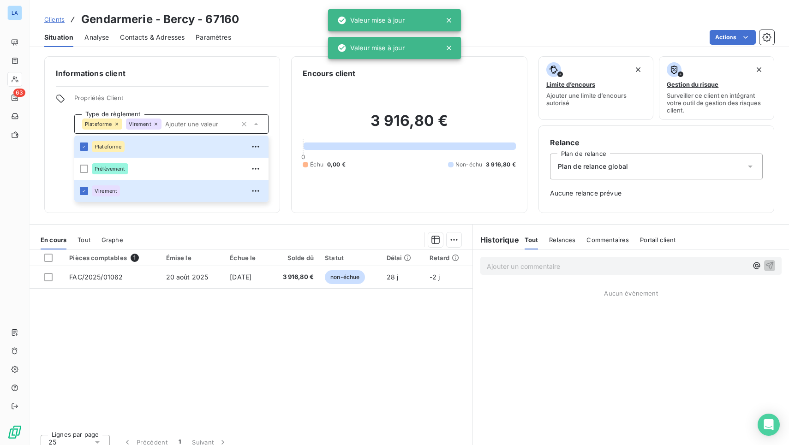
click at [247, 99] on span "Propriétés Client" at bounding box center [171, 100] width 194 height 13
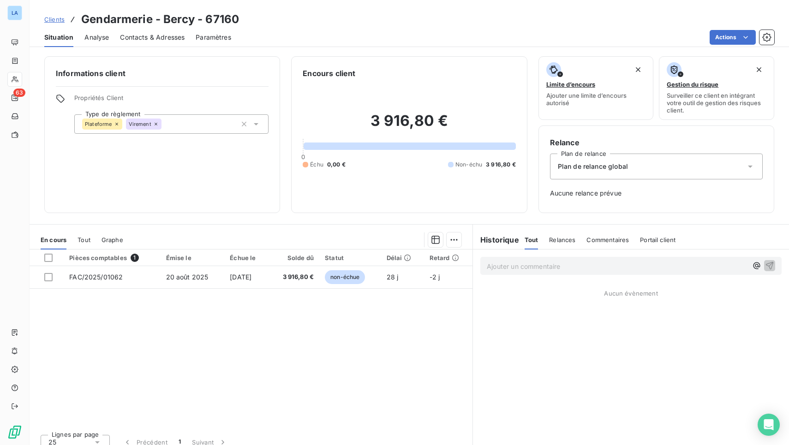
drag, startPoint x: 176, startPoint y: 45, endPoint x: 175, endPoint y: 39, distance: 5.6
click at [176, 44] on div "Contacts & Adresses" at bounding box center [152, 37] width 65 height 19
click at [175, 39] on span "Contacts & Adresses" at bounding box center [152, 37] width 65 height 9
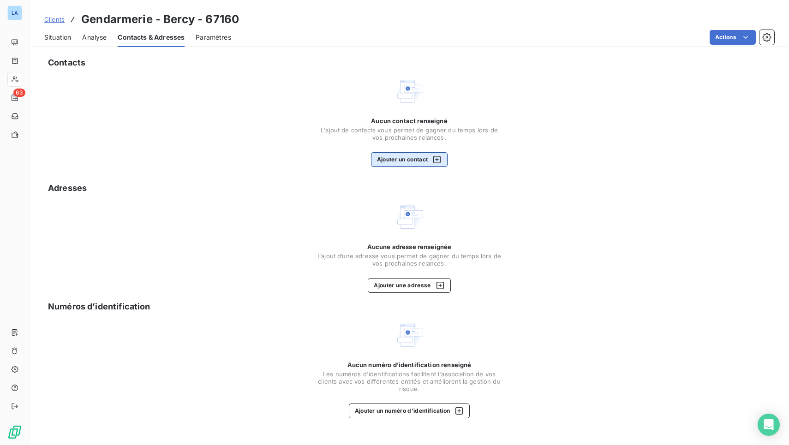
click at [409, 162] on button "Ajouter un contact" at bounding box center [409, 159] width 77 height 15
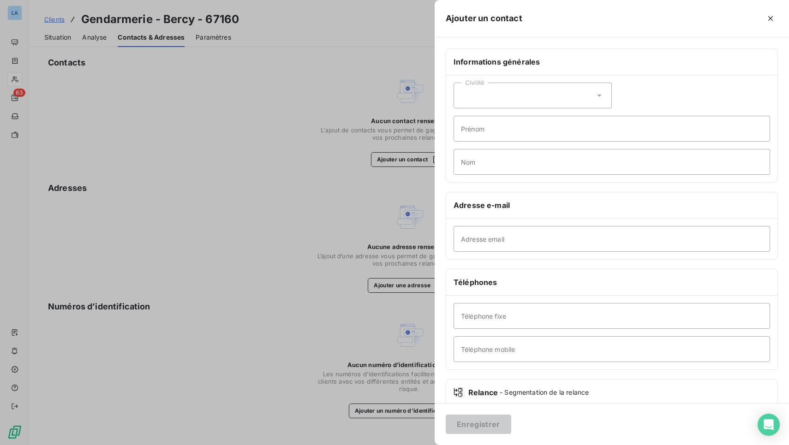
drag, startPoint x: 538, startPoint y: 95, endPoint x: 529, endPoint y: 104, distance: 13.1
click at [538, 95] on div "Civilité" at bounding box center [533, 96] width 158 height 26
click at [515, 124] on li "Madame" at bounding box center [533, 118] width 158 height 17
type input "[PERSON_NAME]"
type input "Jousselin"
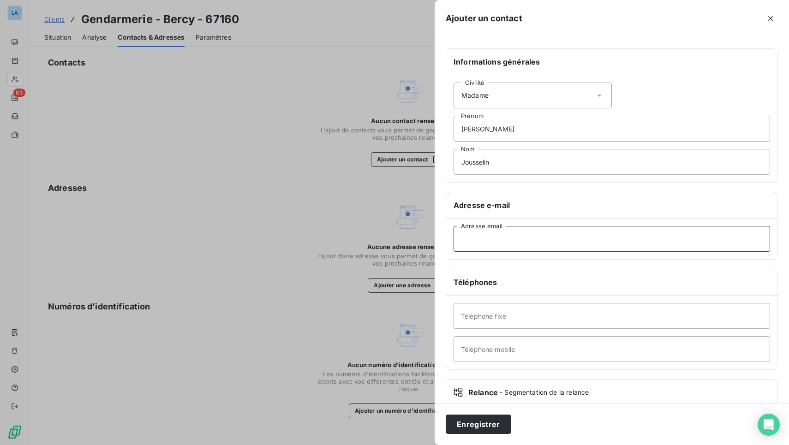
paste input "[PERSON_NAME][EMAIL_ADDRESS][DOMAIN_NAME]"
type input "[PERSON_NAME][EMAIL_ADDRESS][DOMAIN_NAME]"
click at [474, 409] on button "Enregistrer" at bounding box center [479, 424] width 66 height 19
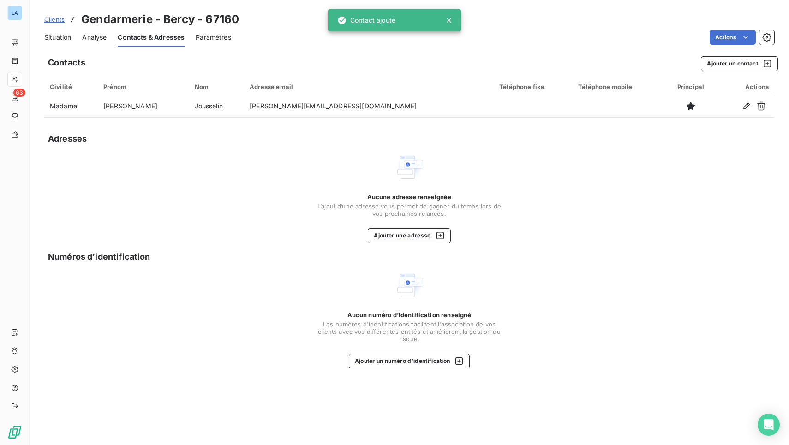
click at [63, 41] on span "Situation" at bounding box center [57, 37] width 27 height 9
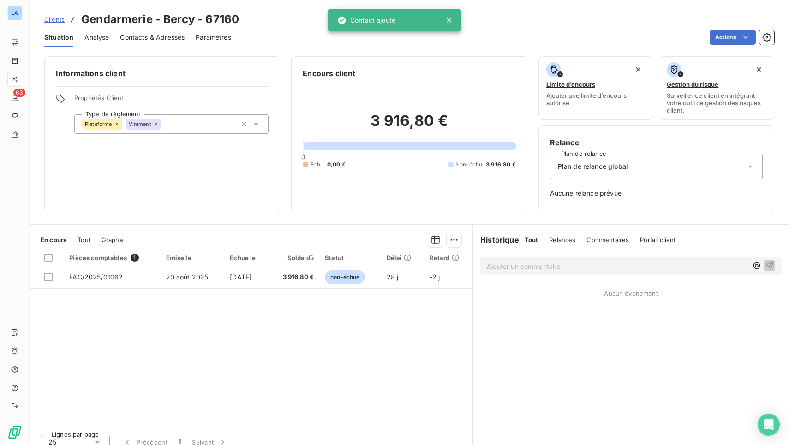
click at [701, 154] on div "Plan de relance global" at bounding box center [656, 167] width 213 height 26
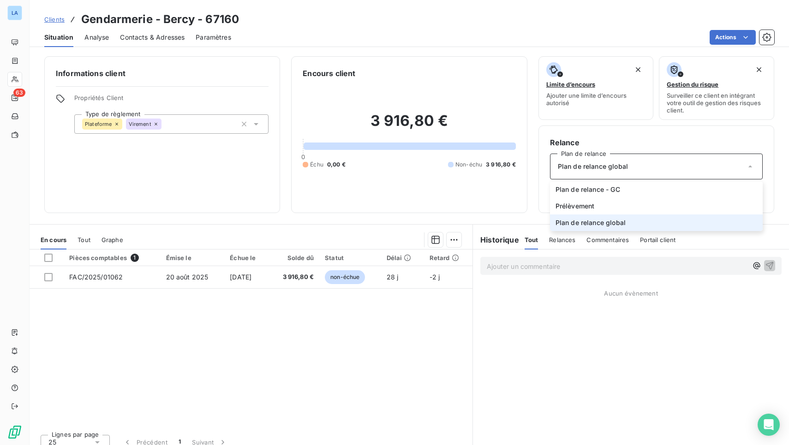
click at [700, 160] on div "Plan de relance global" at bounding box center [656, 167] width 213 height 26
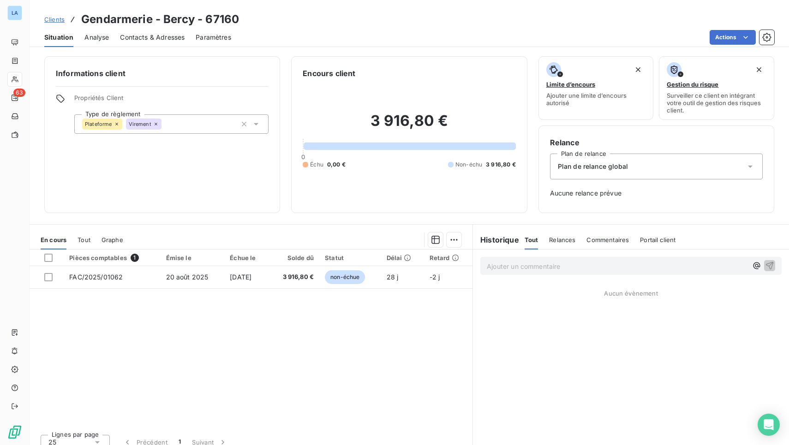
click at [701, 160] on div "Plan de relance global" at bounding box center [656, 167] width 213 height 26
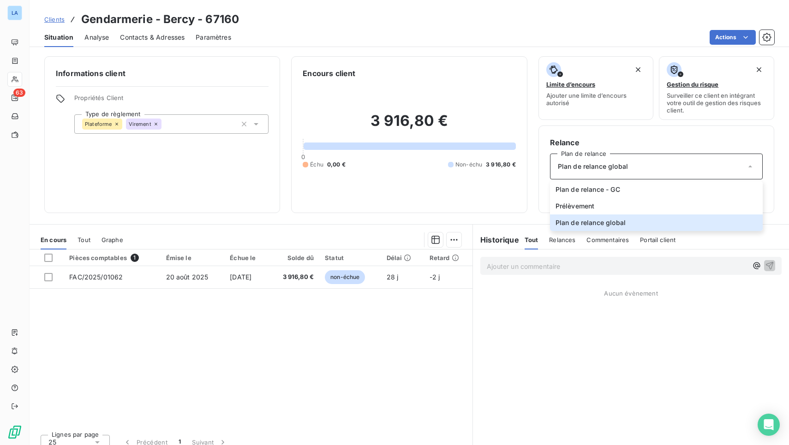
click at [498, 207] on div "Encours client 3 916,80 € 0 Échu 0,00 € Non-échu 3 916,80 €" at bounding box center [409, 134] width 236 height 157
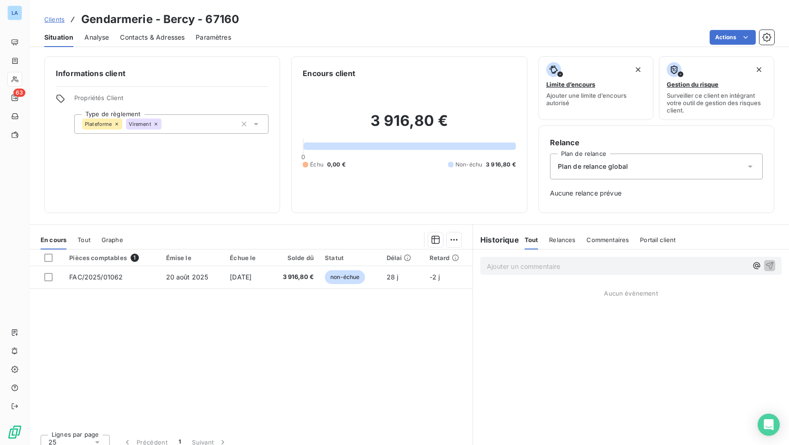
click at [624, 207] on div "Relance Plan de relance Plan de relance global Aucune relance prévue" at bounding box center [657, 170] width 236 height 88
drag, startPoint x: 632, startPoint y: 199, endPoint x: 624, endPoint y: 199, distance: 7.4
click at [631, 200] on div "Relance Plan de relance Plan de relance global Aucune relance prévue" at bounding box center [656, 169] width 213 height 65
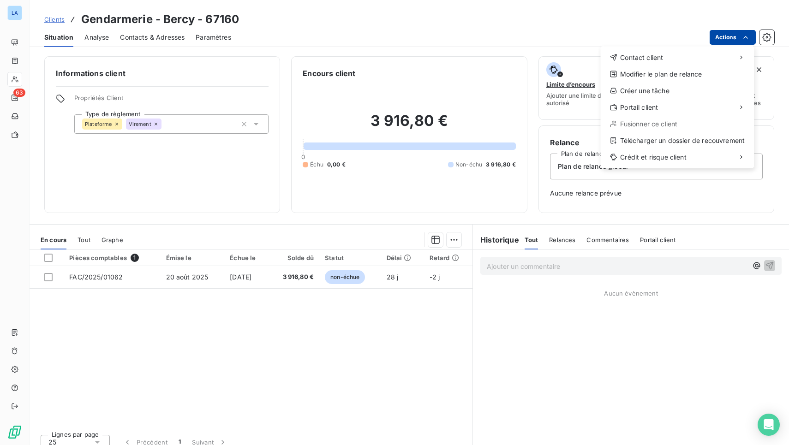
click at [741, 39] on html "LA 63 Clients Gendarmerie - Bercy - 67160 Situation Analyse Contacts & Adresses…" at bounding box center [394, 222] width 789 height 445
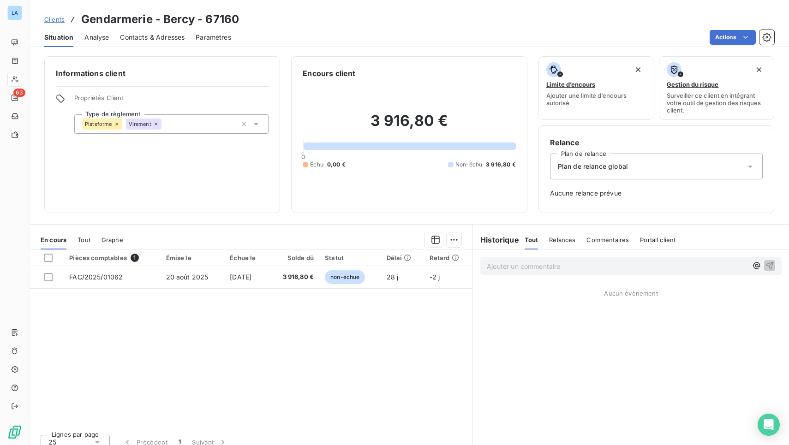
click at [497, 195] on html "LA 63 Clients Gendarmerie - Bercy - 67160 Situation Analyse Contacts & Adresses…" at bounding box center [394, 222] width 789 height 445
click at [633, 174] on div "Plan de relance global" at bounding box center [656, 167] width 213 height 26
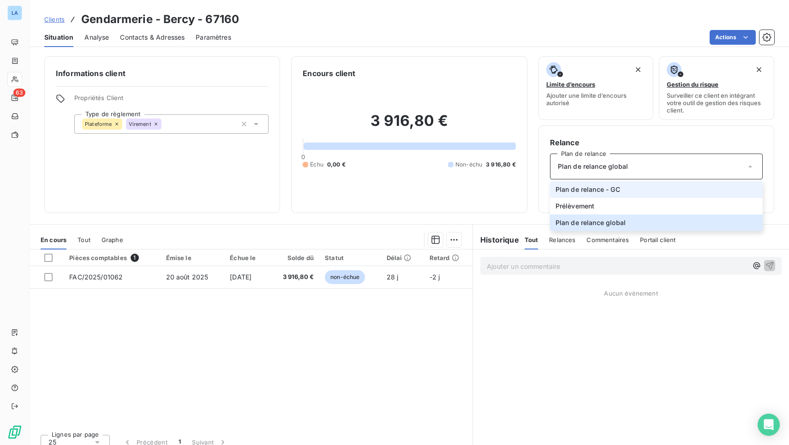
click at [635, 188] on li "Plan de relance - GC" at bounding box center [656, 189] width 213 height 17
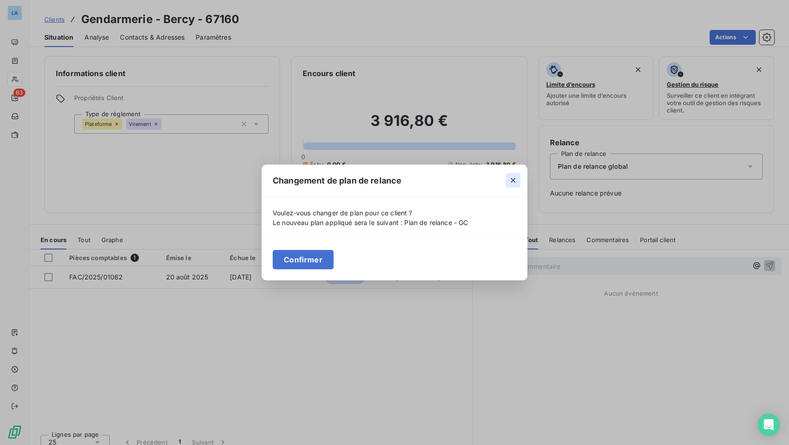
click at [519, 179] on button "button" at bounding box center [513, 180] width 15 height 15
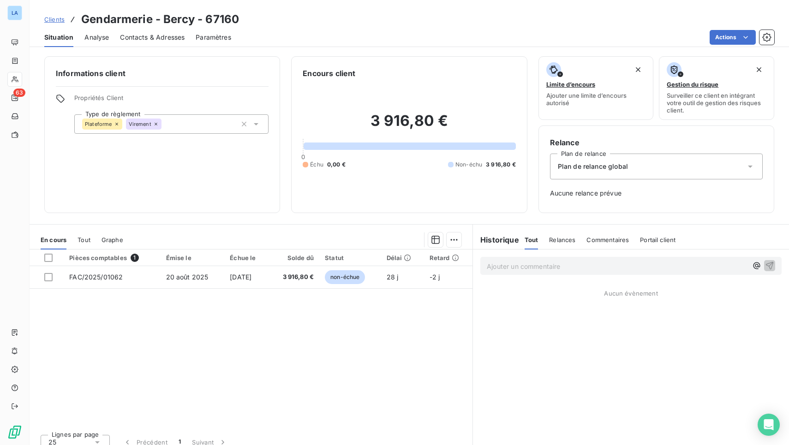
click at [61, 21] on span "Clients" at bounding box center [54, 19] width 20 height 7
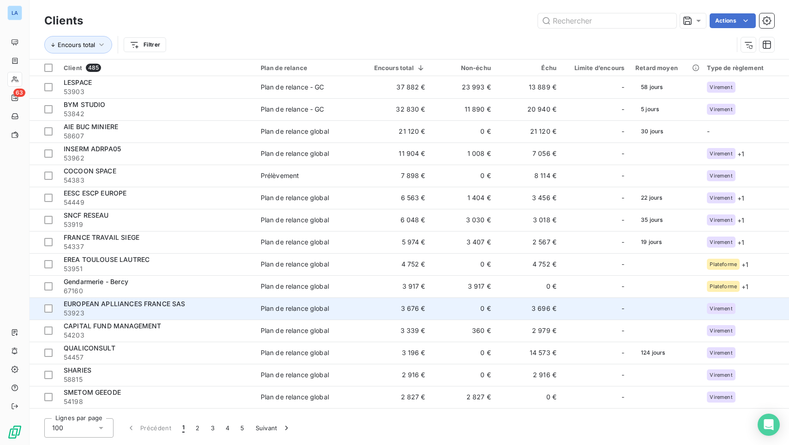
click at [212, 311] on span "53923" at bounding box center [157, 313] width 186 height 9
